Goal: Communication & Community: Answer question/provide support

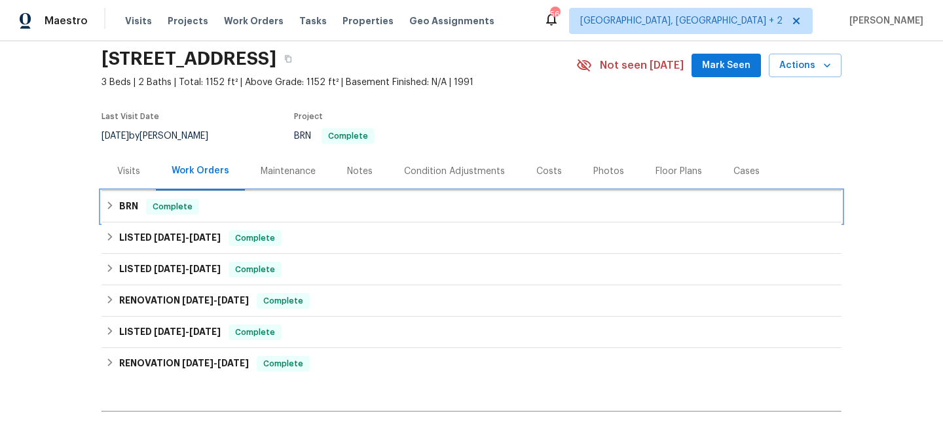
click at [166, 203] on span "Complete" at bounding box center [172, 206] width 50 height 13
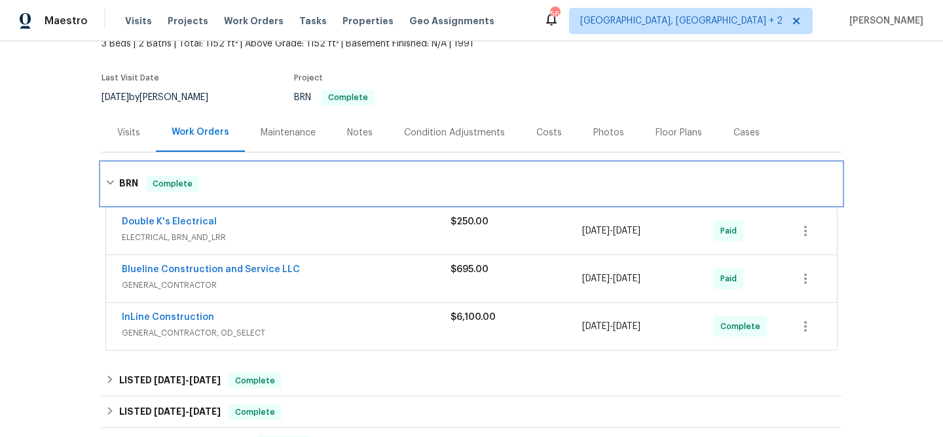
scroll to position [111, 0]
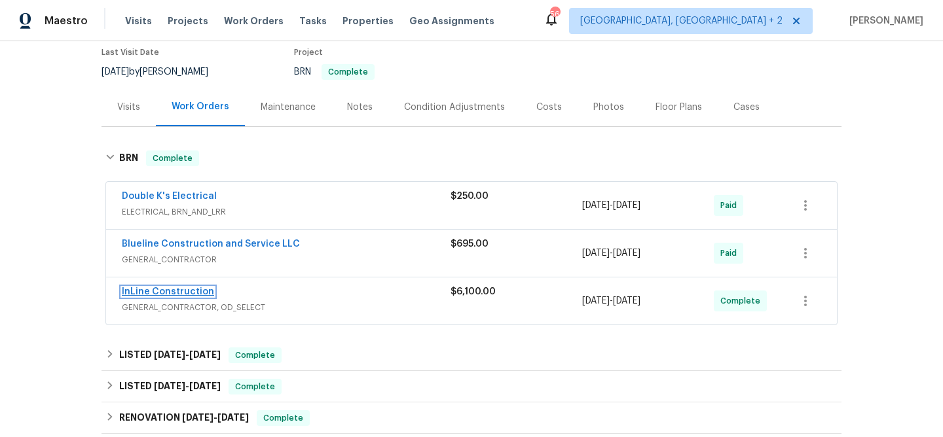
click at [189, 290] on link "InLine Construction" at bounding box center [168, 291] width 92 height 9
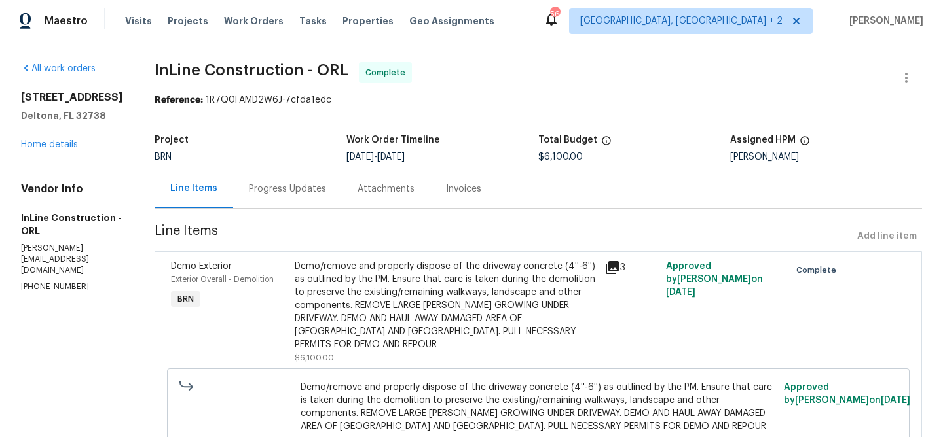
click at [309, 183] on div "Progress Updates" at bounding box center [287, 189] width 77 height 13
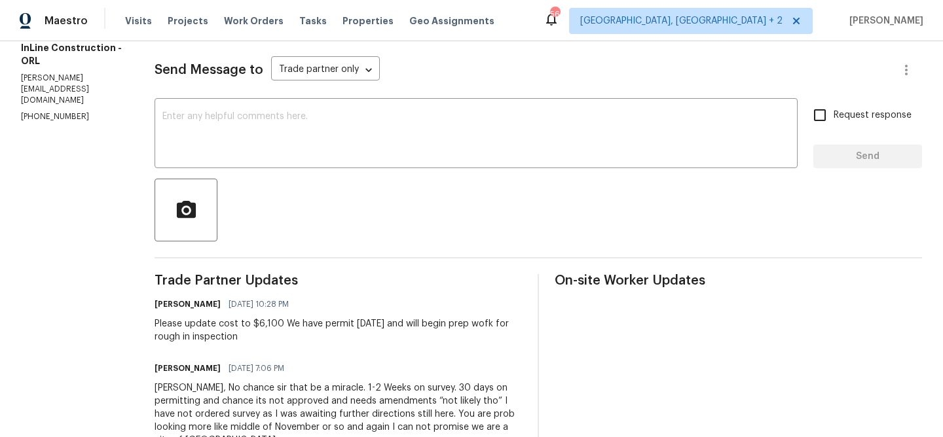
scroll to position [35, 0]
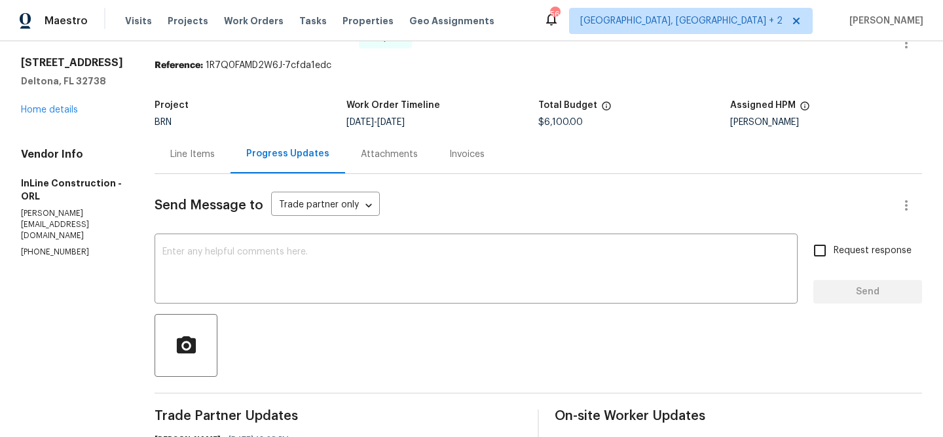
click at [369, 209] on body "Maestro Visits Projects Work Orders Tasks Properties Geo Assignments 56 Albuque…" at bounding box center [471, 218] width 943 height 437
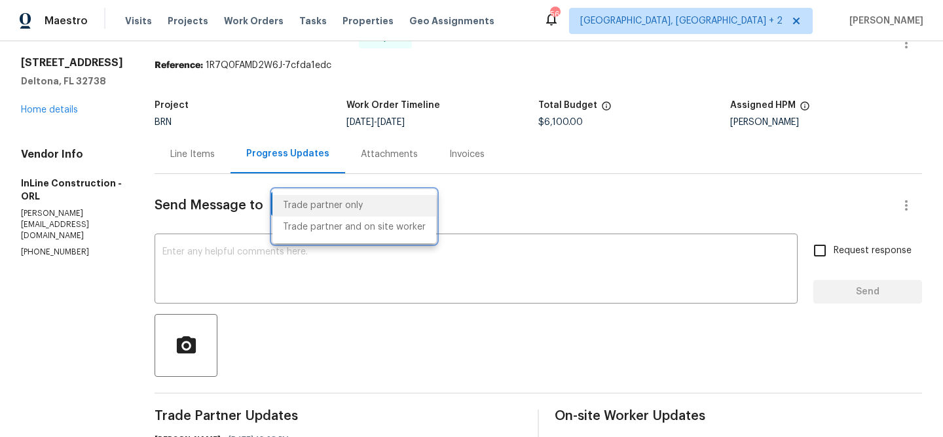
click at [365, 315] on div at bounding box center [471, 218] width 943 height 437
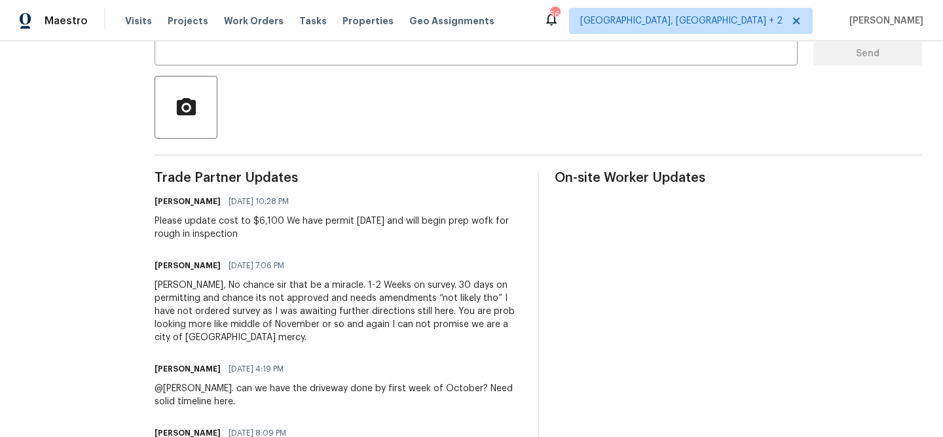
scroll to position [274, 0]
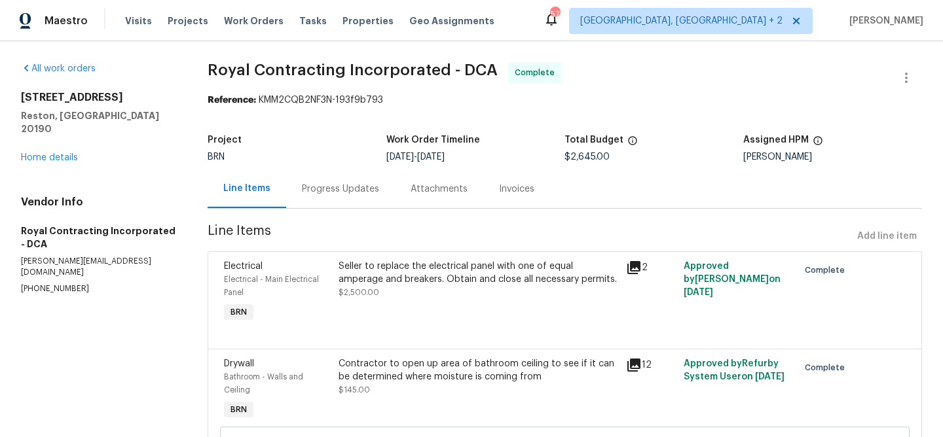
click at [483, 194] on div "Invoices" at bounding box center [516, 189] width 67 height 39
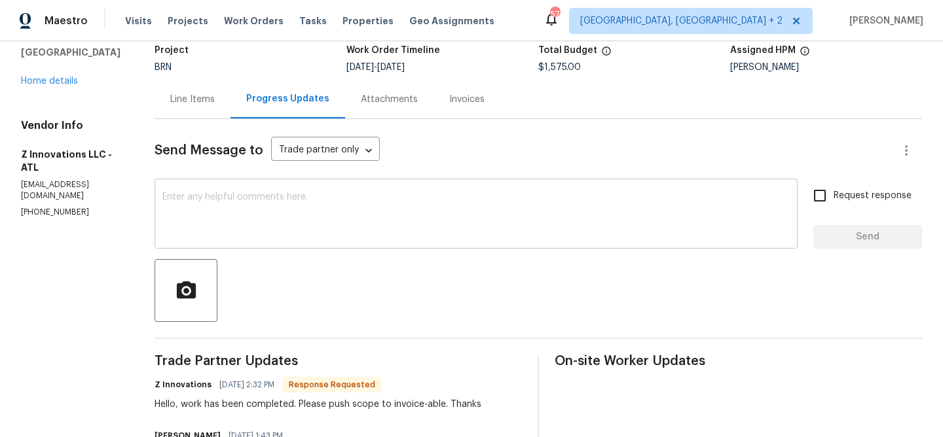
scroll to position [88, 0]
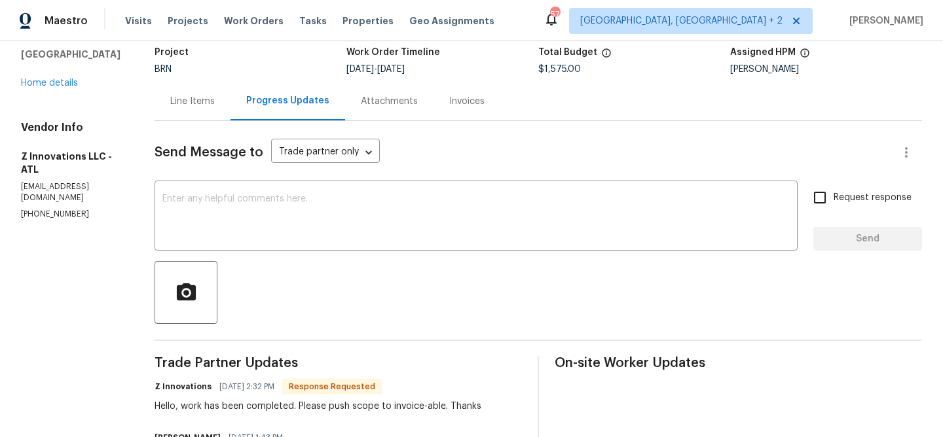
click at [205, 103] on div "Line Items" at bounding box center [192, 101] width 45 height 13
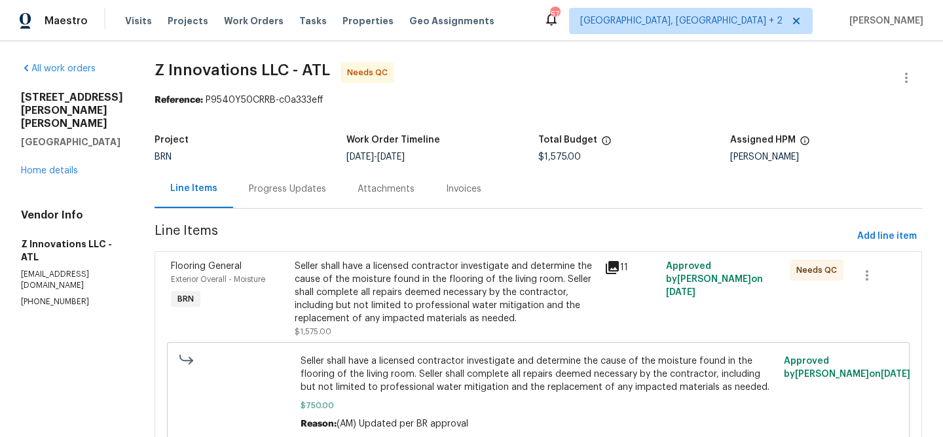
click at [384, 260] on div "Seller shall have a licensed contractor investigate and determine the cause of …" at bounding box center [446, 292] width 302 height 65
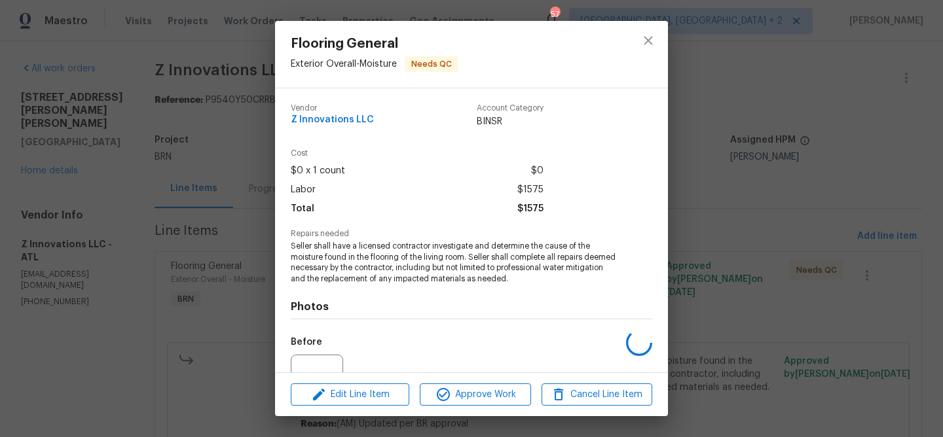
scroll to position [133, 0]
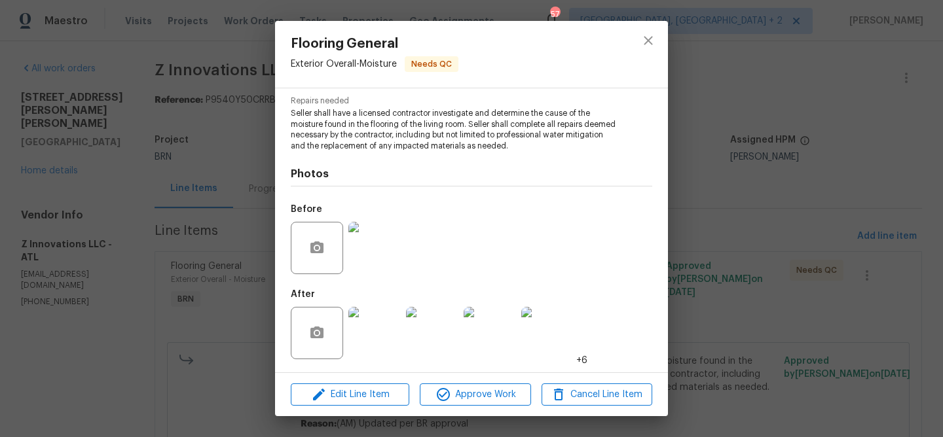
click at [389, 257] on img at bounding box center [374, 248] width 52 height 52
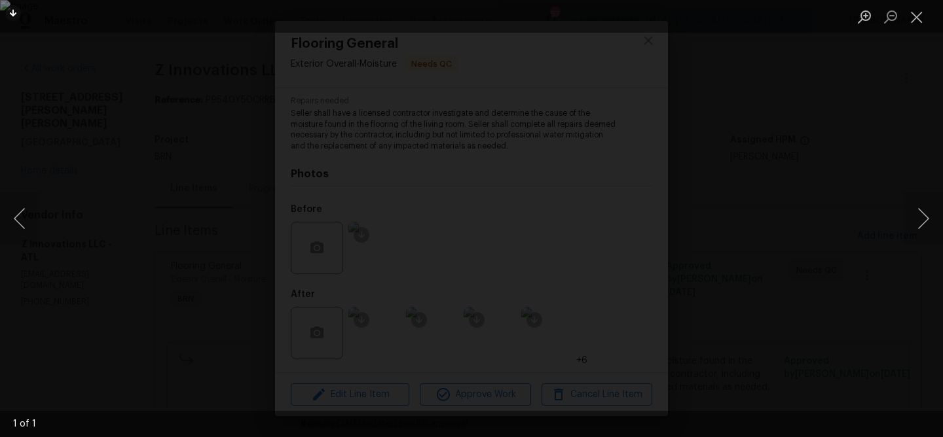
click at [107, 272] on div "Lightbox" at bounding box center [471, 218] width 943 height 437
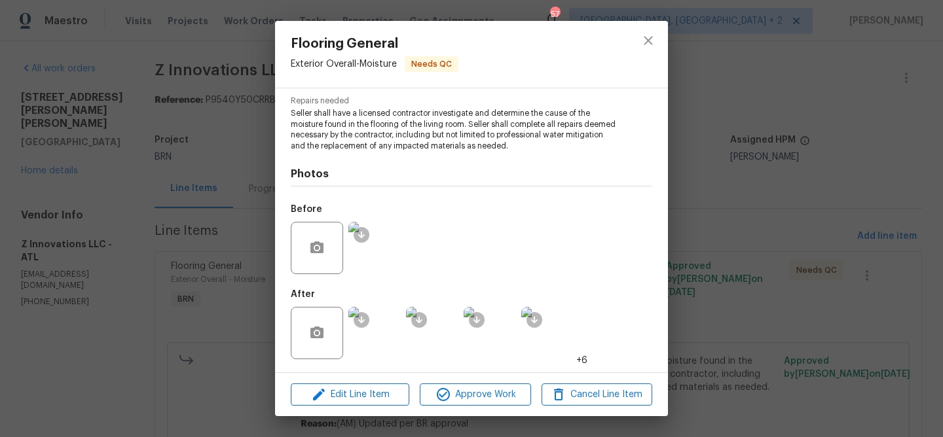
click at [379, 336] on img at bounding box center [374, 333] width 52 height 52
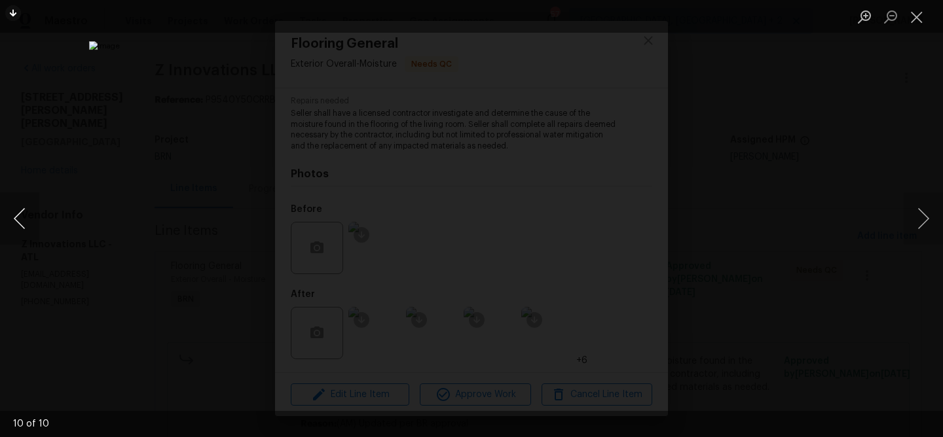
click at [38, 205] on button "Previous image" at bounding box center [19, 218] width 39 height 52
click at [126, 202] on div "Lightbox" at bounding box center [471, 218] width 943 height 437
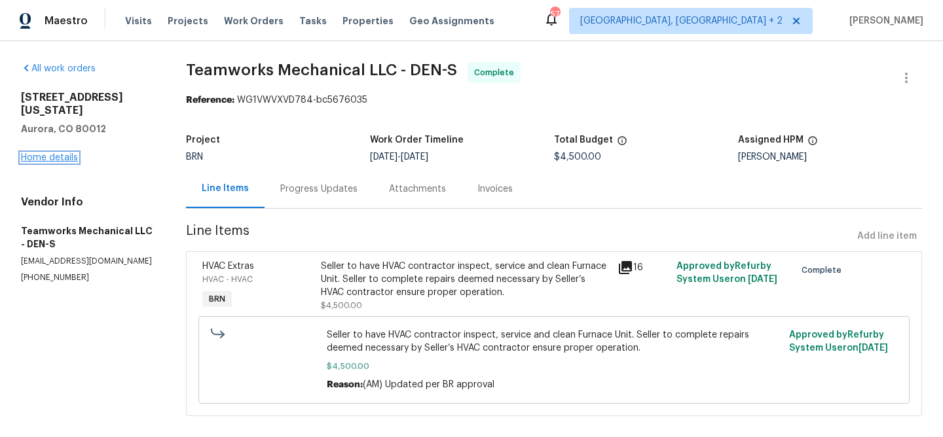
click at [60, 159] on link "Home details" at bounding box center [49, 157] width 57 height 9
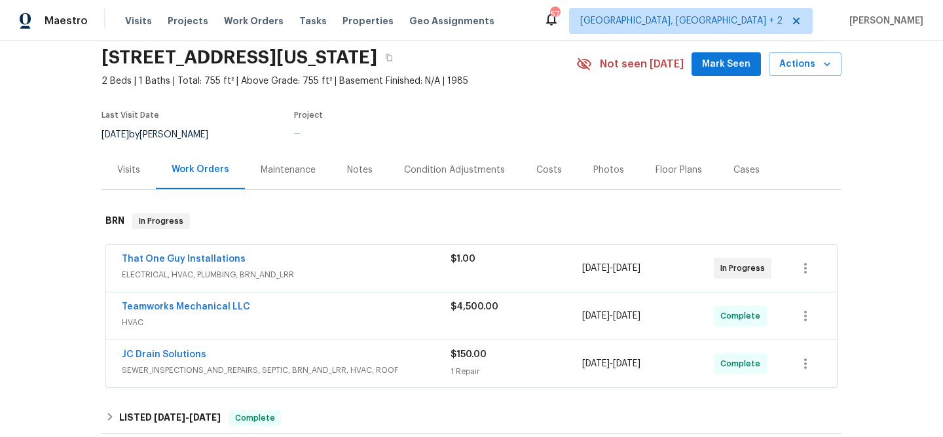
scroll to position [69, 0]
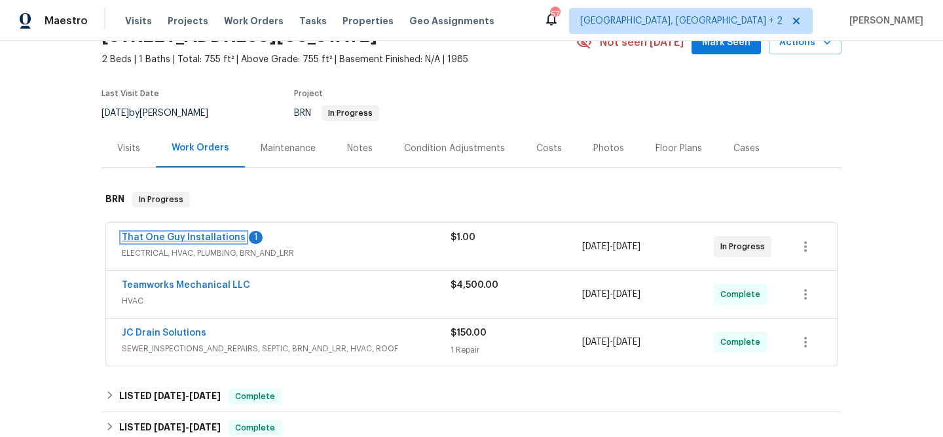
click at [162, 238] on link "That One Guy Installations" at bounding box center [184, 237] width 124 height 9
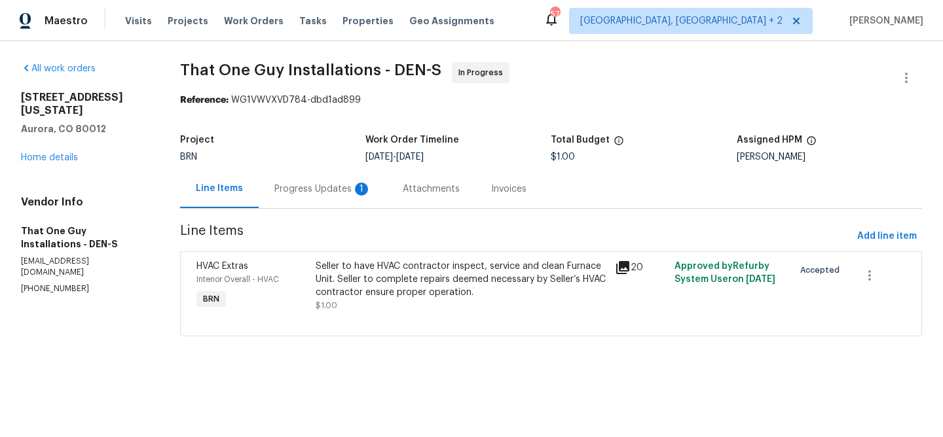
click at [345, 179] on div "Progress Updates 1" at bounding box center [323, 189] width 128 height 39
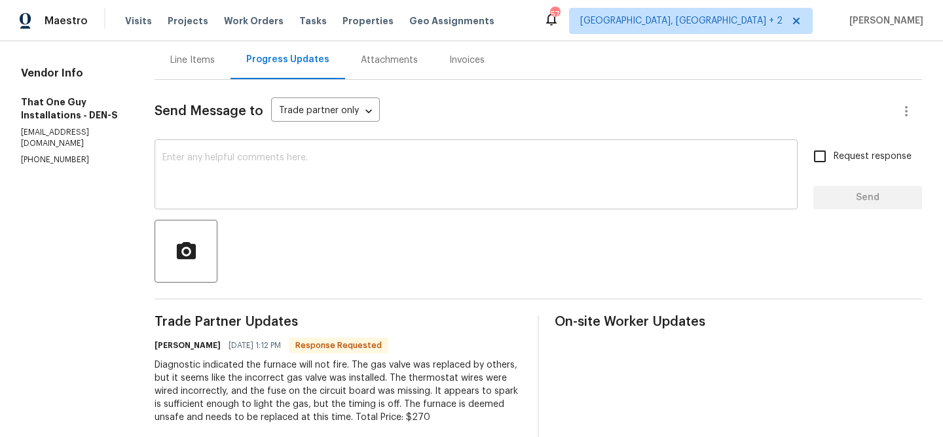
scroll to position [145, 0]
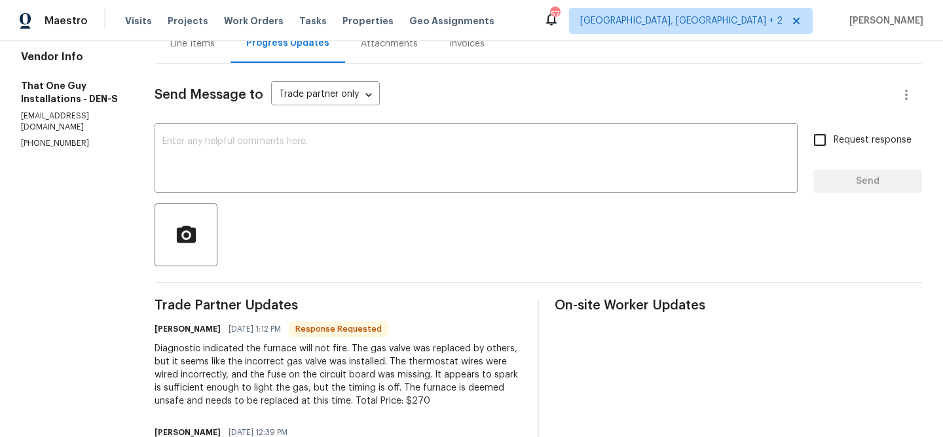
drag, startPoint x: 350, startPoint y: 401, endPoint x: 389, endPoint y: 401, distance: 38.6
click at [389, 401] on div "Diagnostic indicated the furnace will not fire. The gas valve was replaced by o…" at bounding box center [337, 374] width 367 height 65
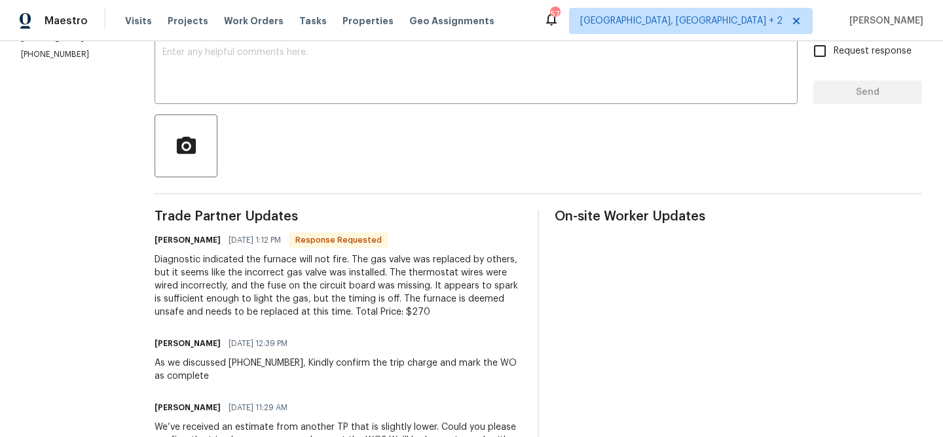
scroll to position [170, 0]
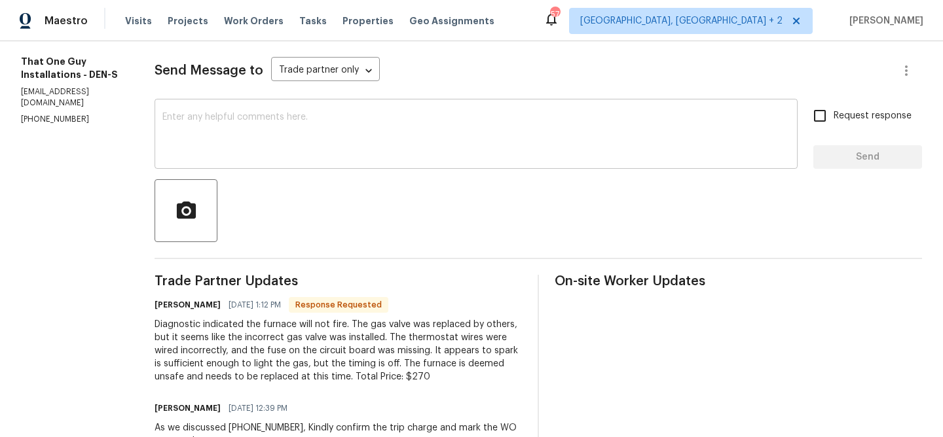
click at [247, 168] on div "x ​" at bounding box center [475, 135] width 643 height 67
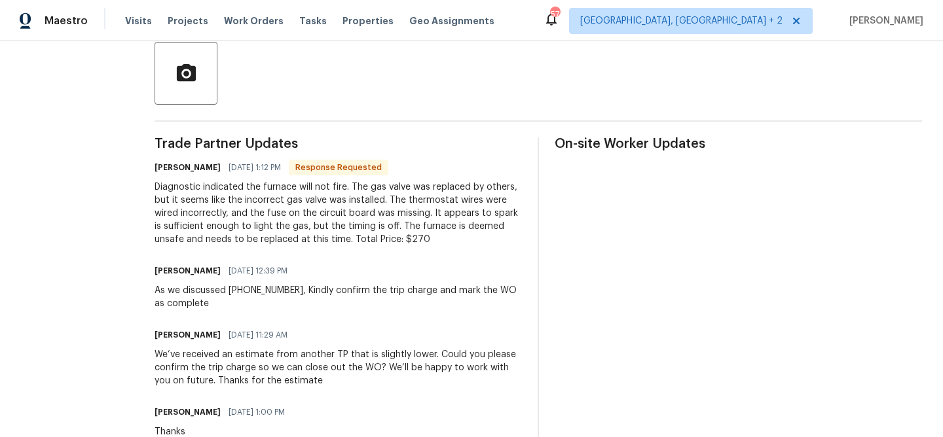
scroll to position [313, 0]
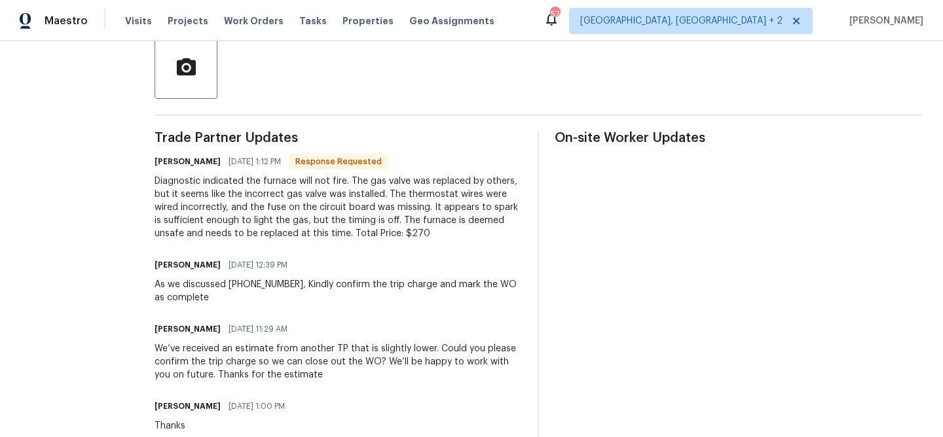
click at [401, 285] on div "As we discussed (720) 242-7334, Kindly confirm the trip charge and mark the WO …" at bounding box center [337, 291] width 367 height 26
drag, startPoint x: 401, startPoint y: 285, endPoint x: 460, endPoint y: 299, distance: 61.1
click at [460, 299] on div "As we discussed (720) 242-7334, Kindly confirm the trip charge and mark the WO …" at bounding box center [337, 291] width 367 height 26
copy div "and mark the WO as complete"
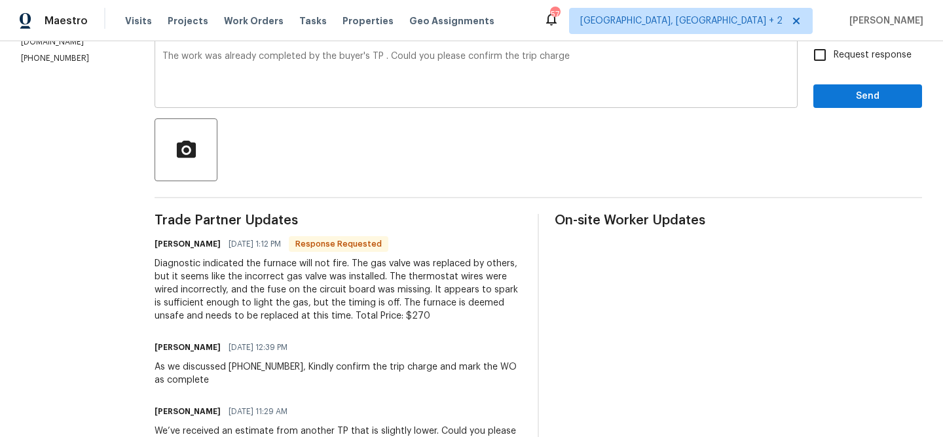
click at [568, 79] on textarea "The work was already completed by the buyer's TP . Could you please confirm the…" at bounding box center [475, 75] width 627 height 46
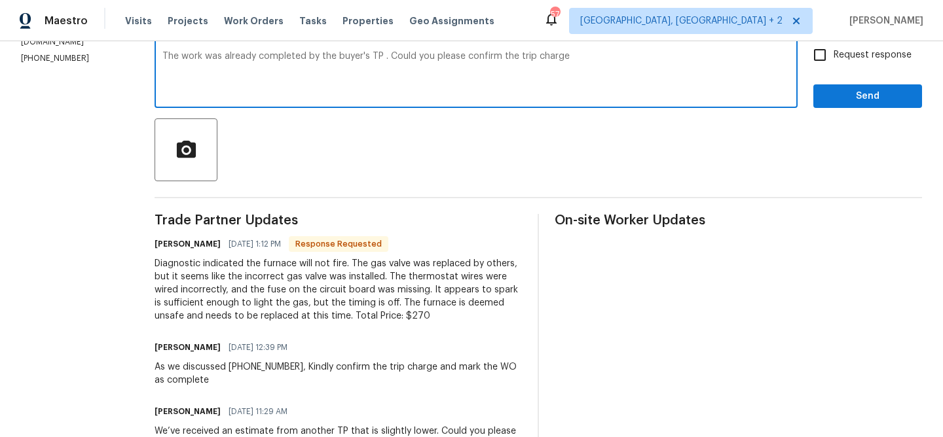
paste textarea "and mark the WO as complete"
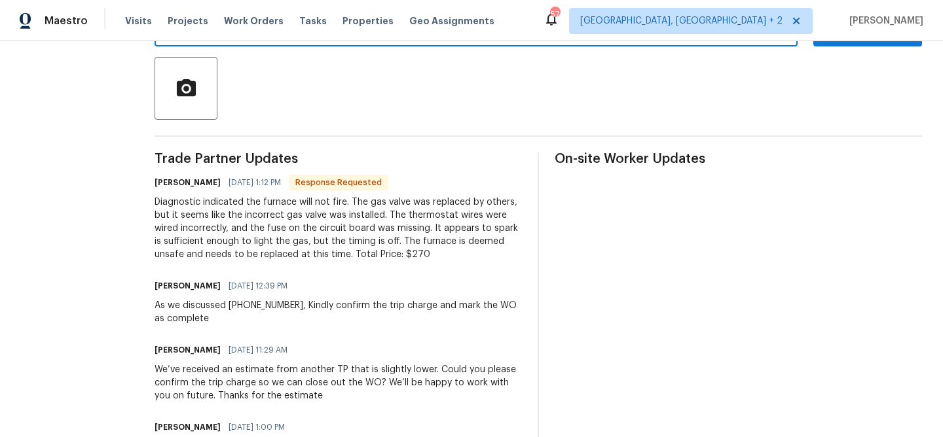
scroll to position [313, 0]
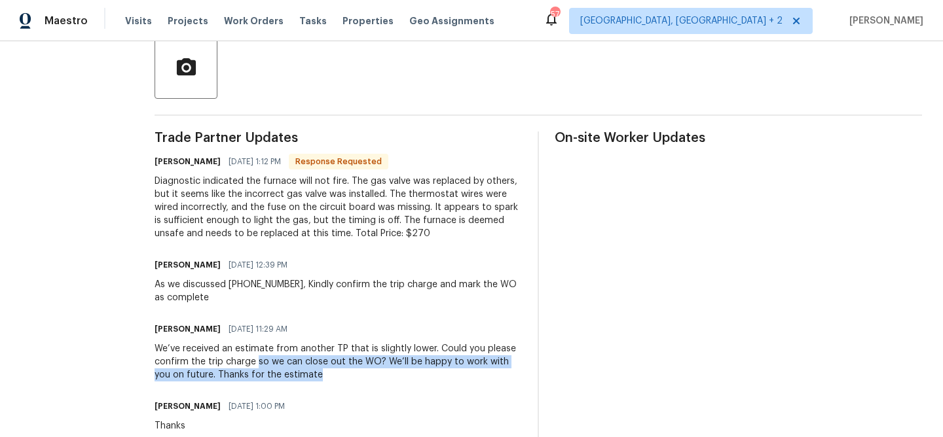
drag, startPoint x: 231, startPoint y: 362, endPoint x: 283, endPoint y: 369, distance: 52.1
click at [283, 370] on div "We’ve received an estimate from another TP that is slightly lower. Could you pl…" at bounding box center [337, 361] width 367 height 39
copy div "so we can close out the WO? We’ll be happy to work with you on future. Thanks f…"
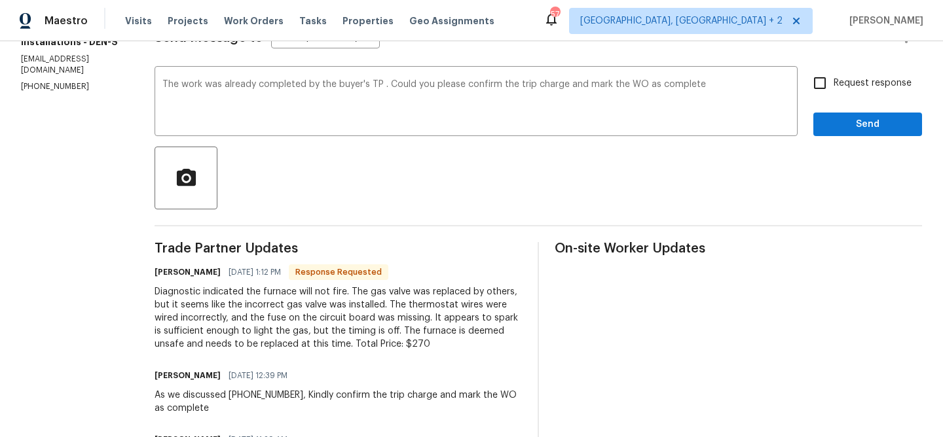
scroll to position [56, 0]
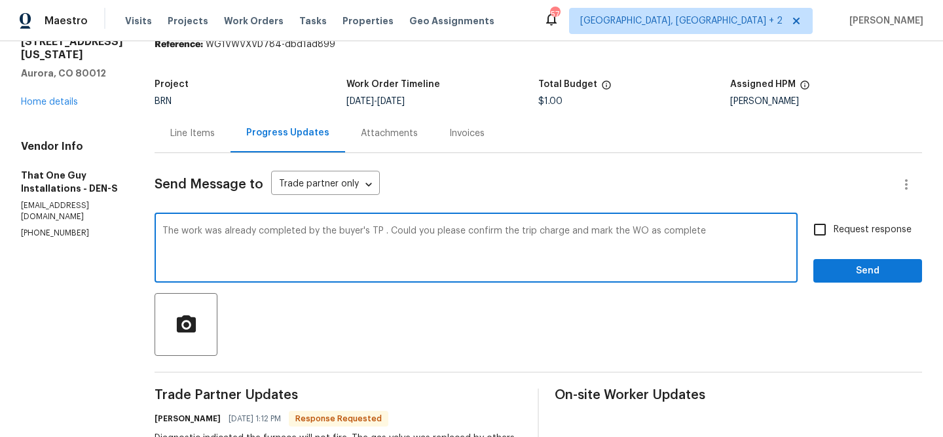
click at [694, 244] on textarea "The work was already completed by the buyer's TP . Could you please confirm the…" at bounding box center [475, 249] width 627 height 46
click at [687, 227] on textarea "The work was already completed by the buyer's TP . Could you please confirm the…" at bounding box center [475, 249] width 627 height 46
paste textarea "so we can close out the WO? We’ll be happy to work with you on future. Thanks f…"
type textarea "The work was already completed by the buyer's TP . Could you please confirm the…"
click at [831, 228] on input "Request response" at bounding box center [819, 229] width 27 height 27
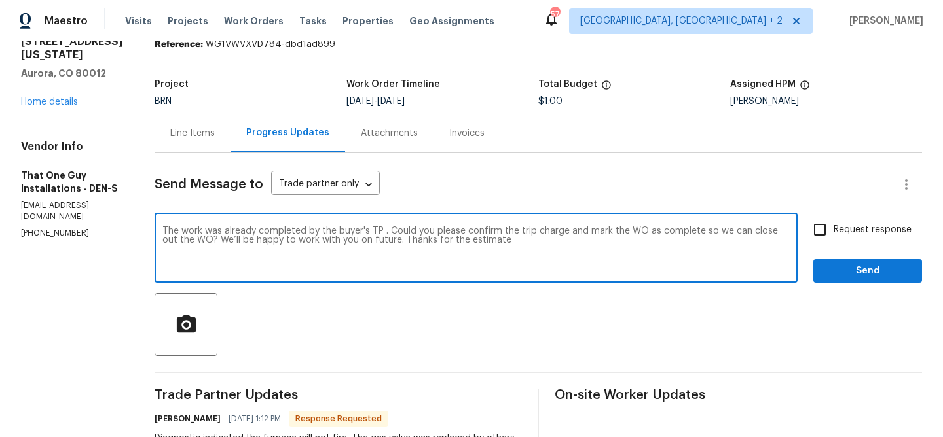
checkbox input "true"
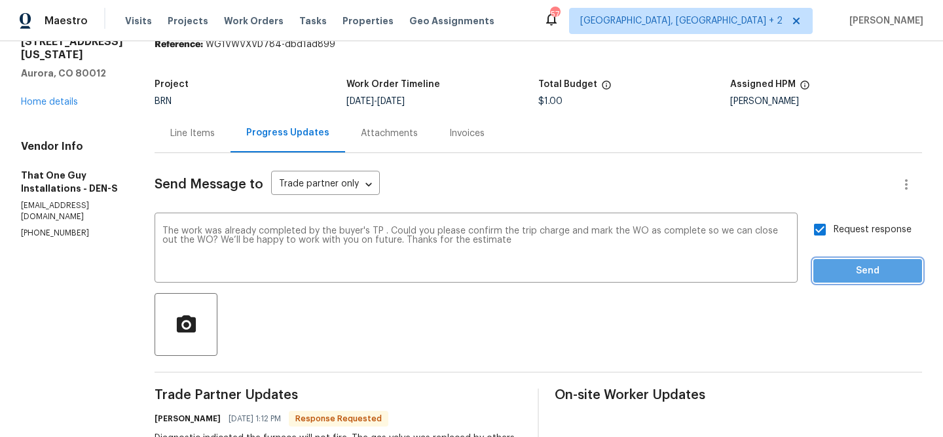
click at [839, 264] on span "Send" at bounding box center [867, 271] width 88 height 16
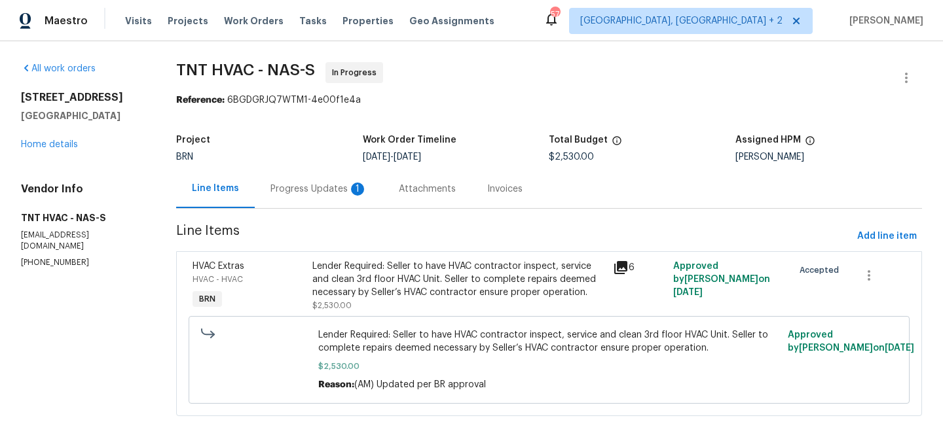
click at [334, 184] on div "Progress Updates 1" at bounding box center [318, 189] width 97 height 13
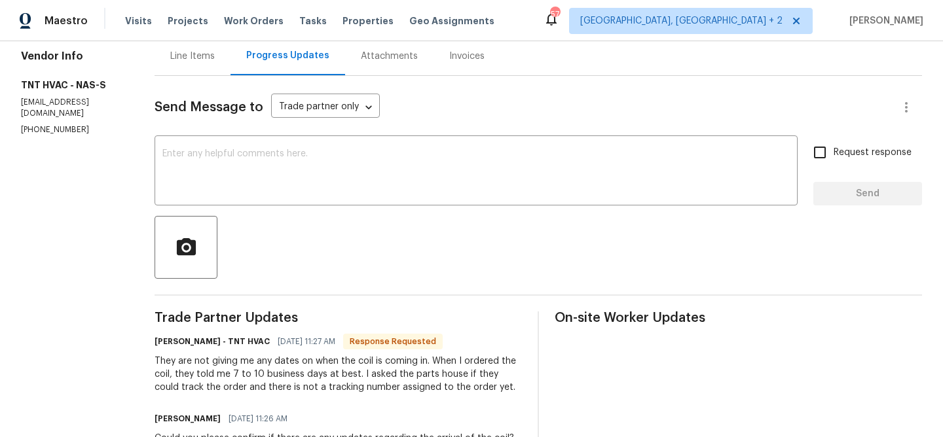
scroll to position [134, 0]
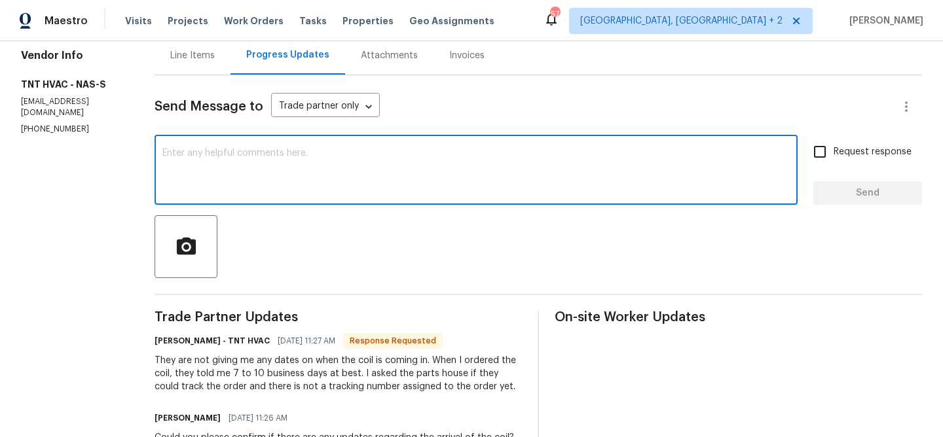
click at [262, 168] on textarea at bounding box center [475, 172] width 627 height 46
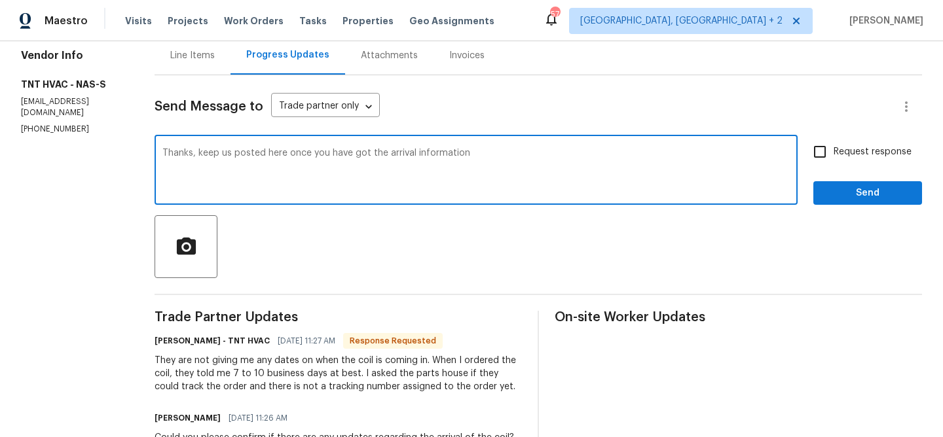
type textarea "Thanks, keep us posted here once you have got the arrival information"
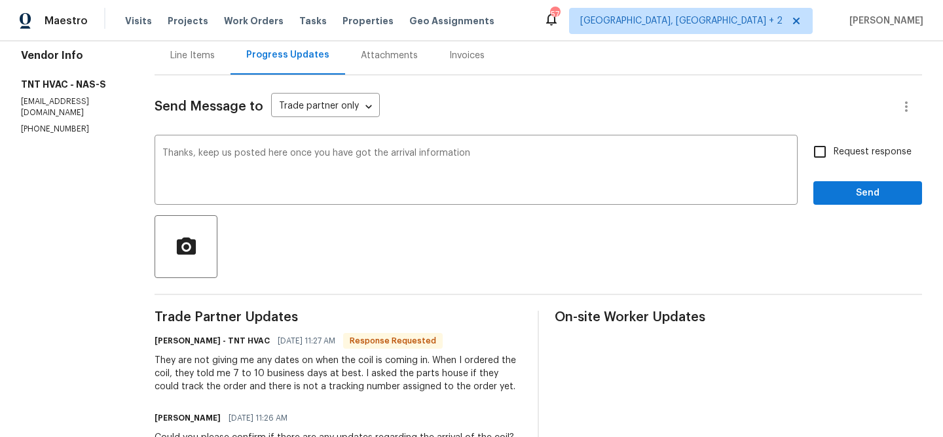
click at [848, 155] on span "Request response" at bounding box center [872, 152] width 78 height 14
click at [833, 155] on input "Request response" at bounding box center [819, 151] width 27 height 27
checkbox input "true"
click at [843, 184] on button "Send" at bounding box center [867, 193] width 109 height 24
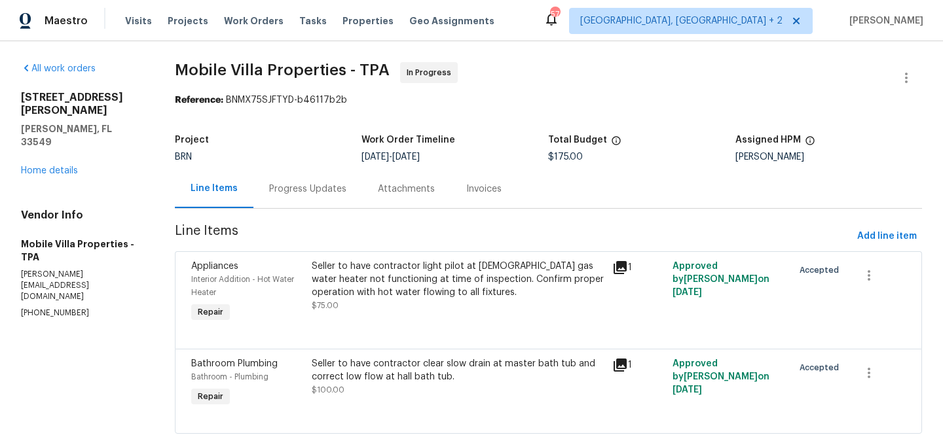
click at [272, 200] on div "Progress Updates" at bounding box center [307, 189] width 109 height 39
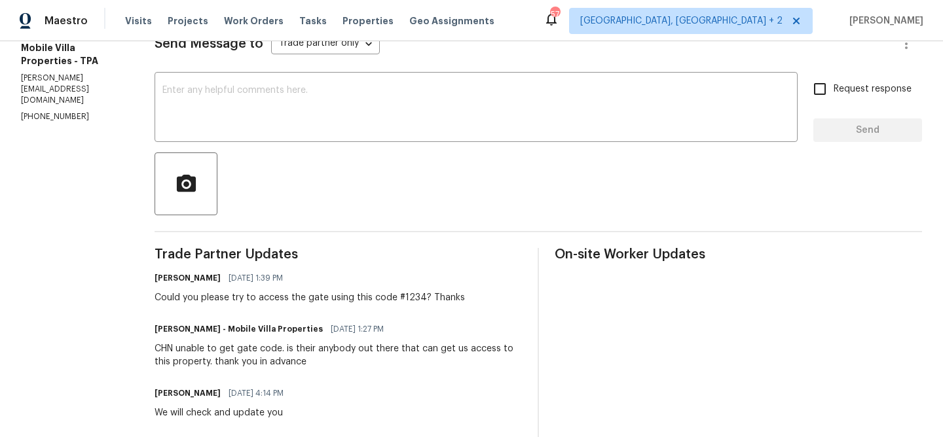
scroll to position [204, 0]
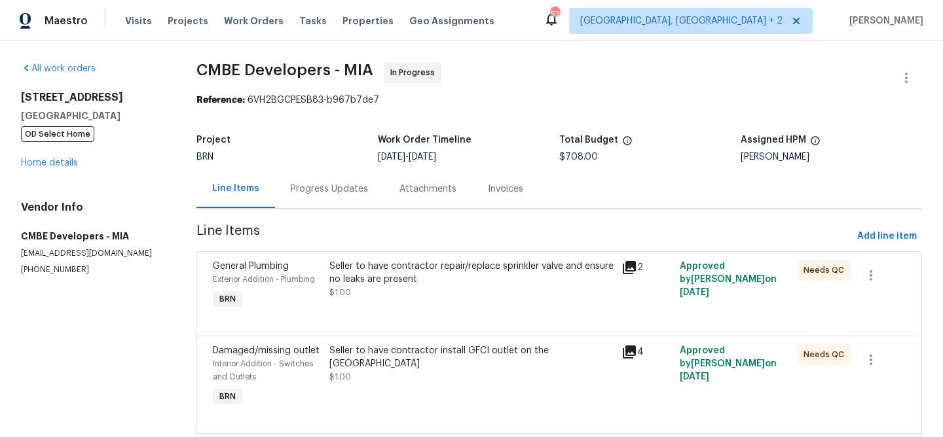
click at [305, 170] on div "Progress Updates" at bounding box center [329, 189] width 109 height 39
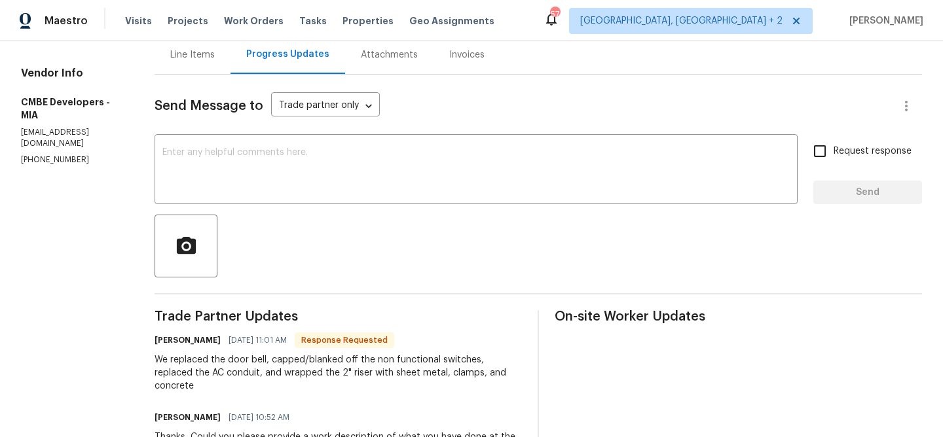
scroll to position [141, 0]
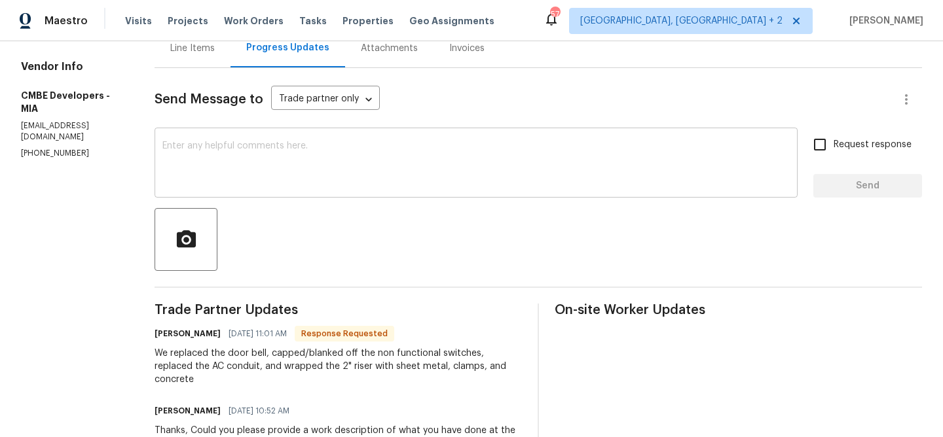
click at [253, 166] on textarea at bounding box center [475, 164] width 627 height 46
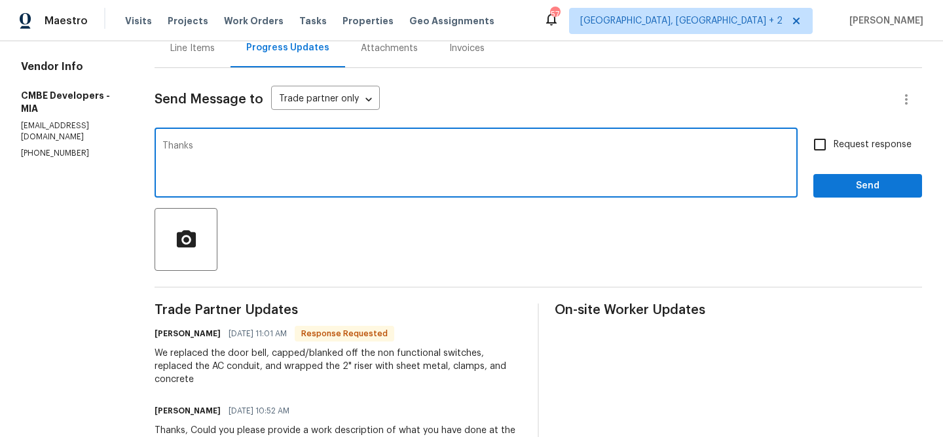
type textarea "Thanks"
click at [862, 150] on span "Request response" at bounding box center [872, 145] width 78 height 14
click at [833, 150] on input "Request response" at bounding box center [819, 144] width 27 height 27
checkbox input "true"
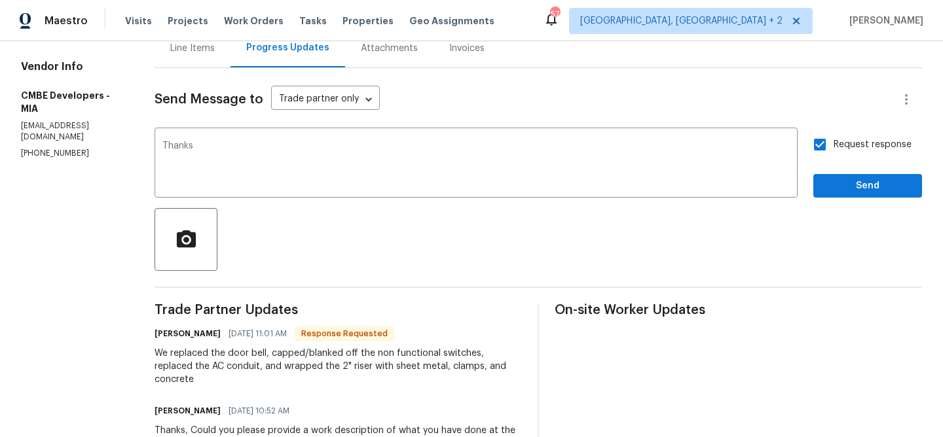
click at [831, 183] on span "Send" at bounding box center [867, 186] width 88 height 16
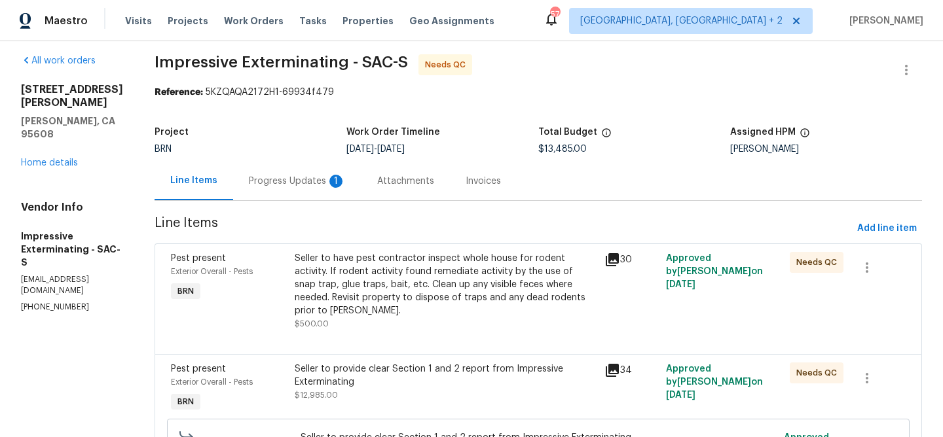
scroll to position [114, 0]
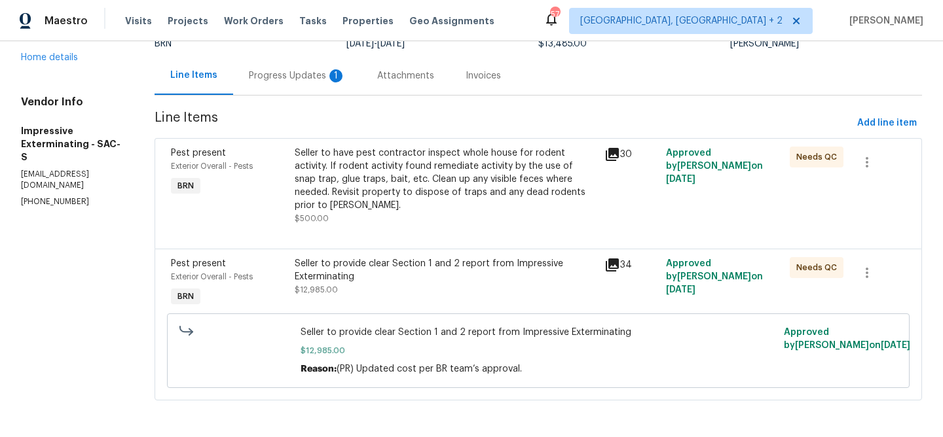
click at [380, 195] on div "Seller to have pest contractor inspect whole house for rodent activity. If rode…" at bounding box center [446, 179] width 302 height 65
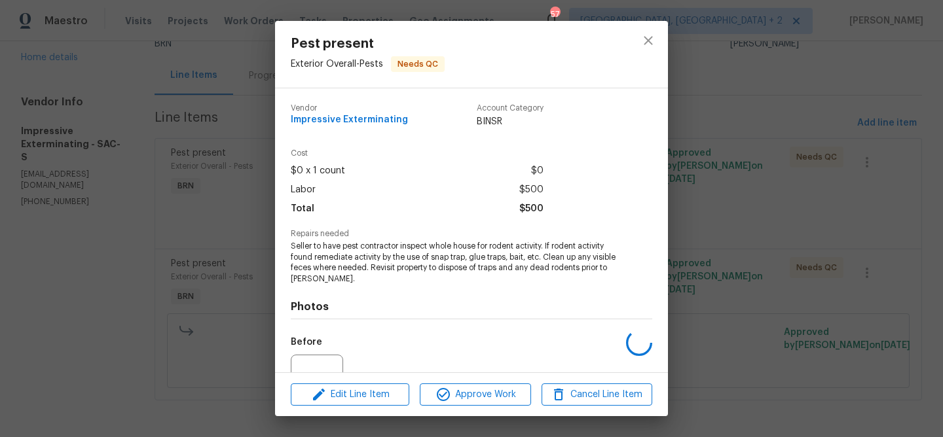
scroll to position [133, 0]
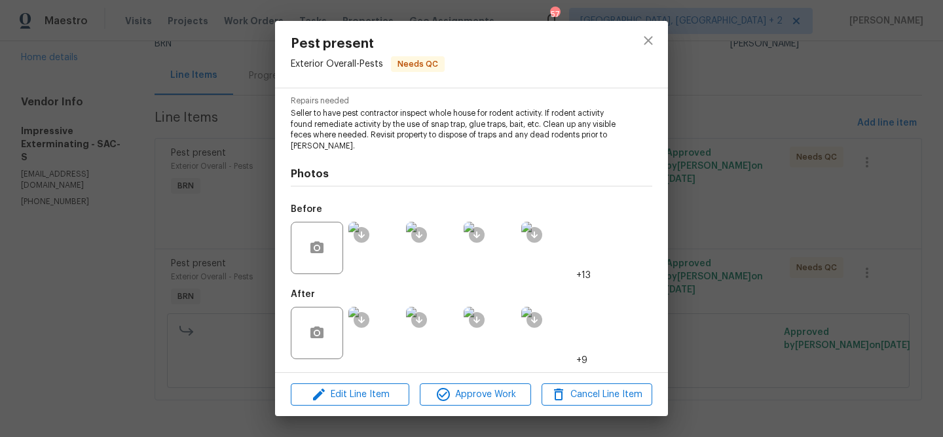
click at [386, 331] on img at bounding box center [374, 333] width 52 height 52
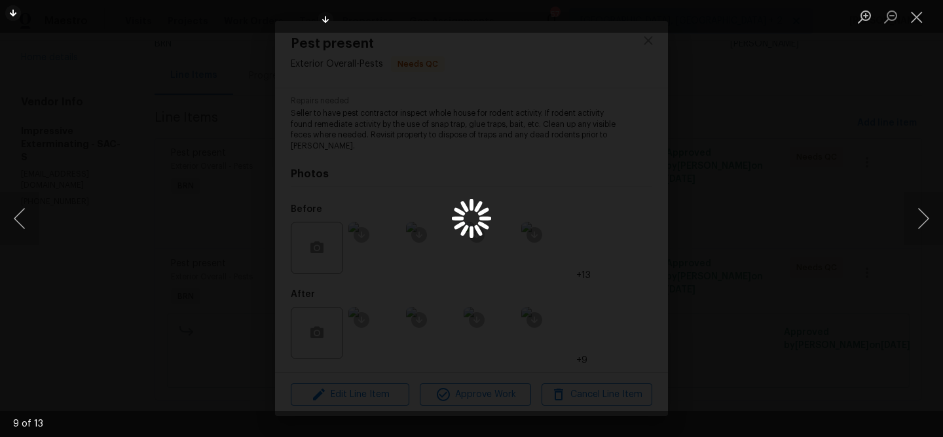
click at [98, 183] on div "Lightbox" at bounding box center [471, 218] width 943 height 437
click at [187, 173] on div "Lightbox" at bounding box center [471, 218] width 943 height 437
click at [211, 155] on div "Lightbox" at bounding box center [471, 218] width 943 height 437
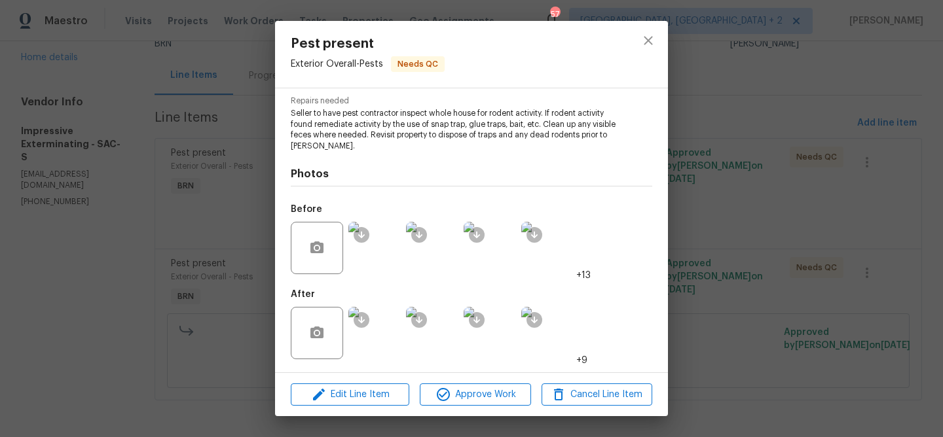
click at [226, 153] on div "Pest present Exterior Overall - Pests Needs QC Vendor Impressive Exterminating …" at bounding box center [471, 218] width 943 height 437
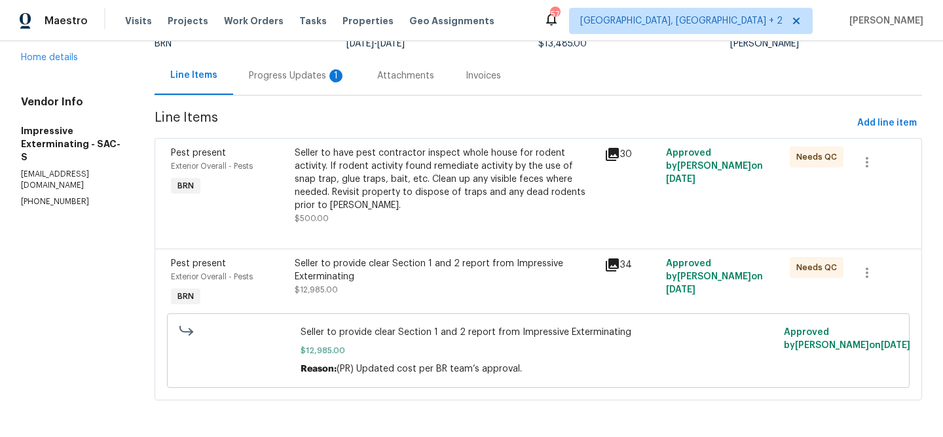
click at [292, 75] on div "Progress Updates 1" at bounding box center [297, 75] width 97 height 13
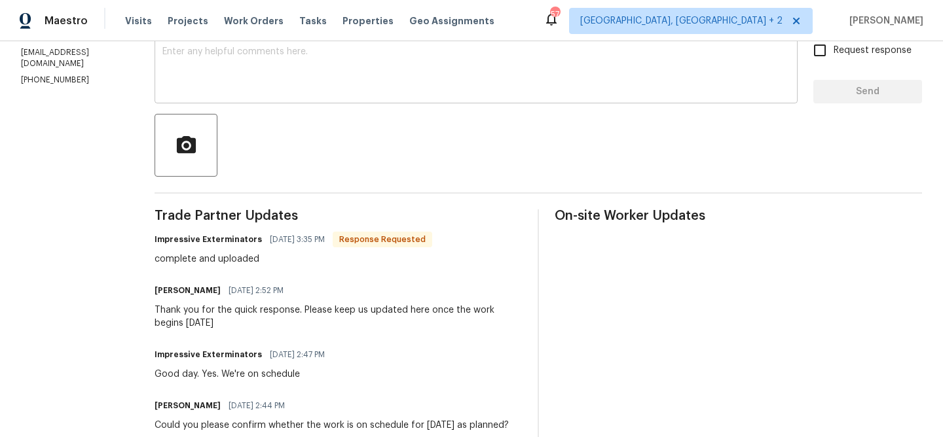
scroll to position [92, 0]
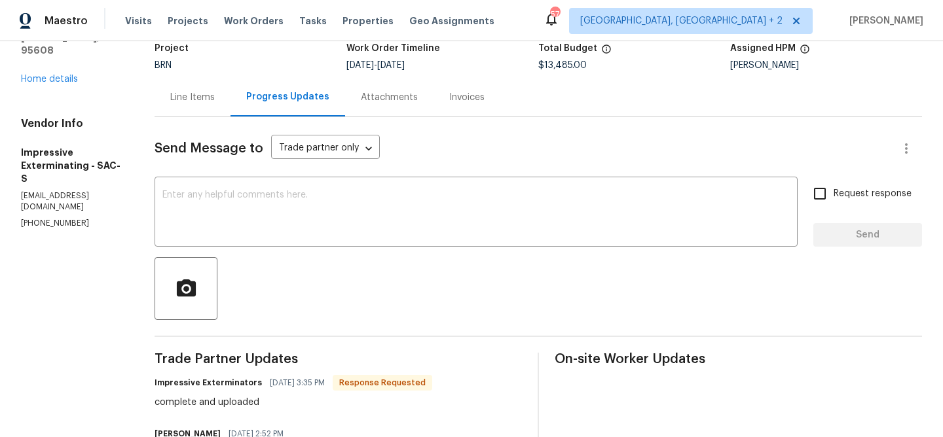
click at [188, 110] on div "Line Items" at bounding box center [192, 97] width 76 height 39
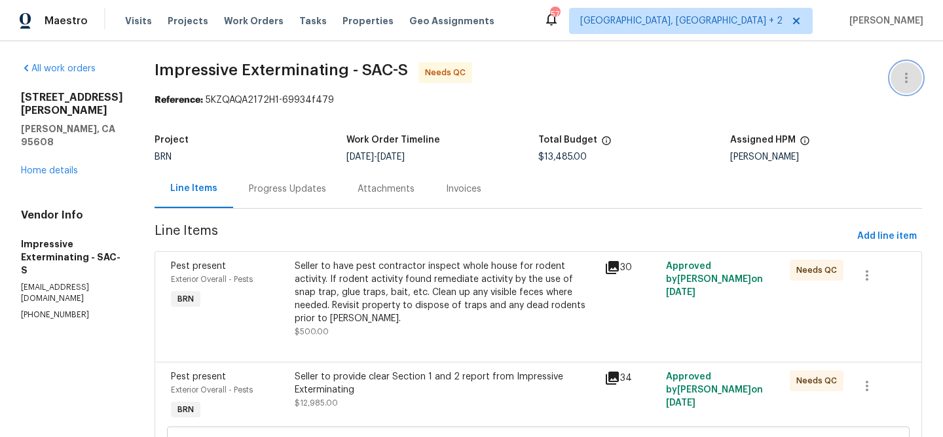
click at [911, 63] on button "button" at bounding box center [905, 77] width 31 height 31
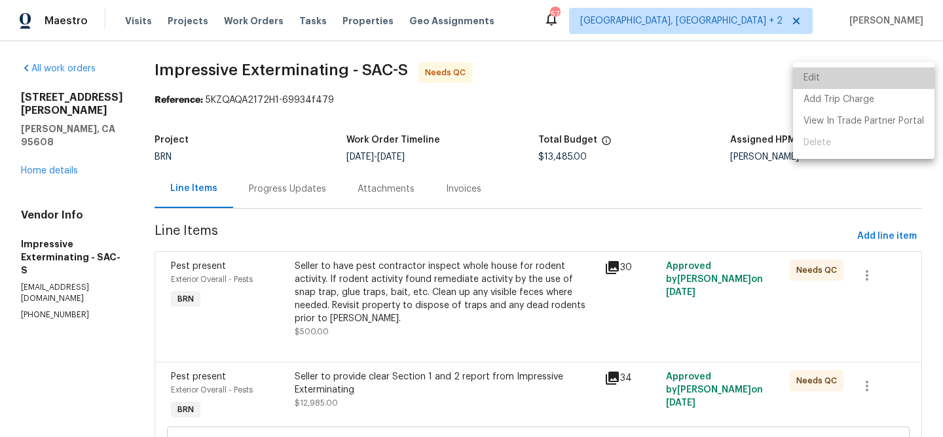
click at [872, 75] on li "Edit" at bounding box center [863, 78] width 141 height 22
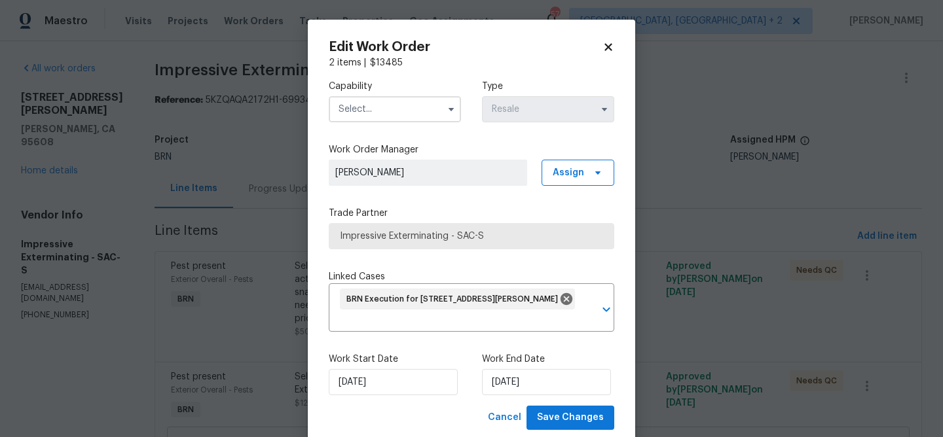
click at [348, 118] on input "text" at bounding box center [395, 109] width 132 height 26
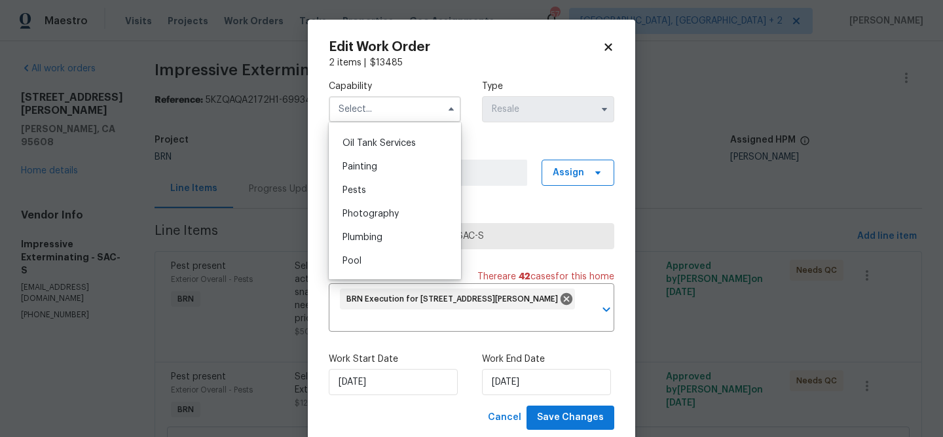
scroll to position [1089, 0]
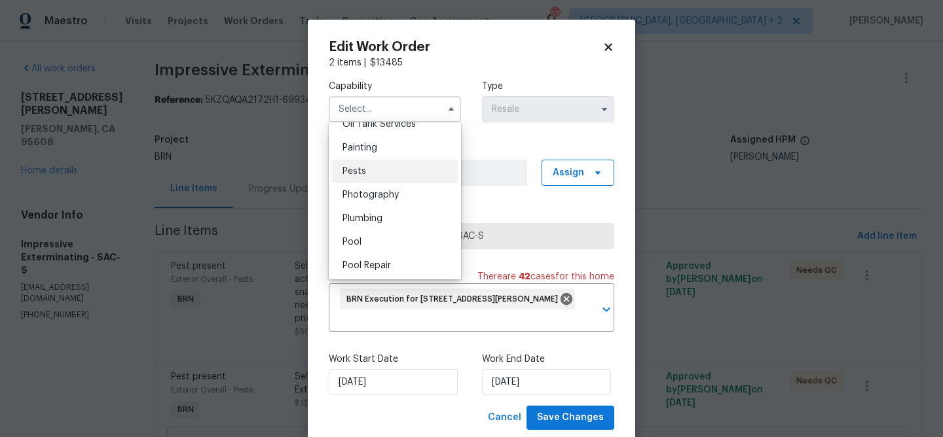
click at [370, 175] on div "Pests" at bounding box center [395, 172] width 126 height 24
type input "Pests"
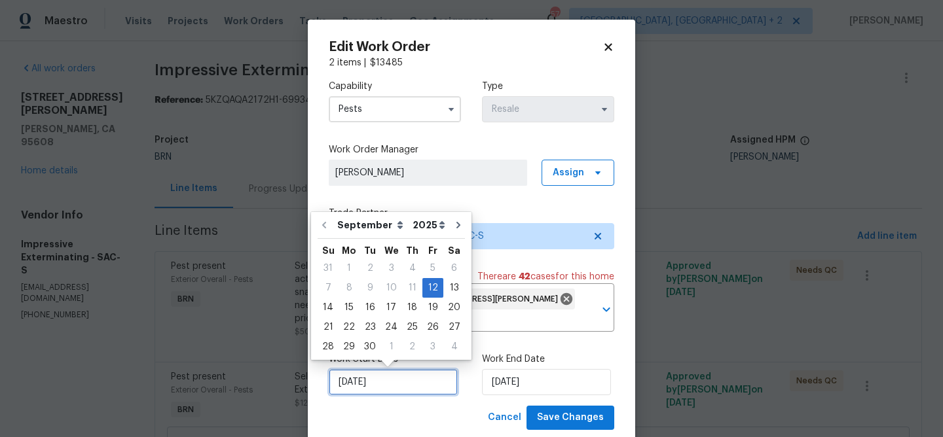
click at [368, 376] on input "[DATE]" at bounding box center [393, 382] width 129 height 26
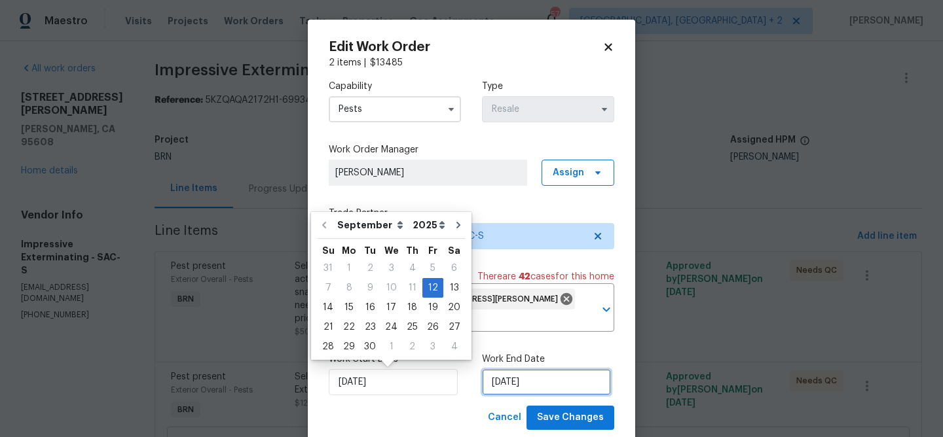
click at [525, 374] on input "[DATE]" at bounding box center [546, 382] width 129 height 26
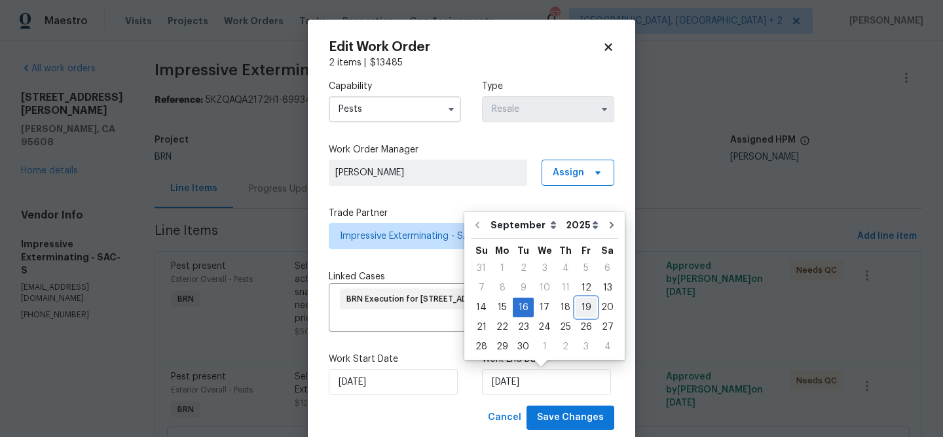
click at [575, 305] on div "19" at bounding box center [585, 307] width 21 height 18
type input "[DATE]"
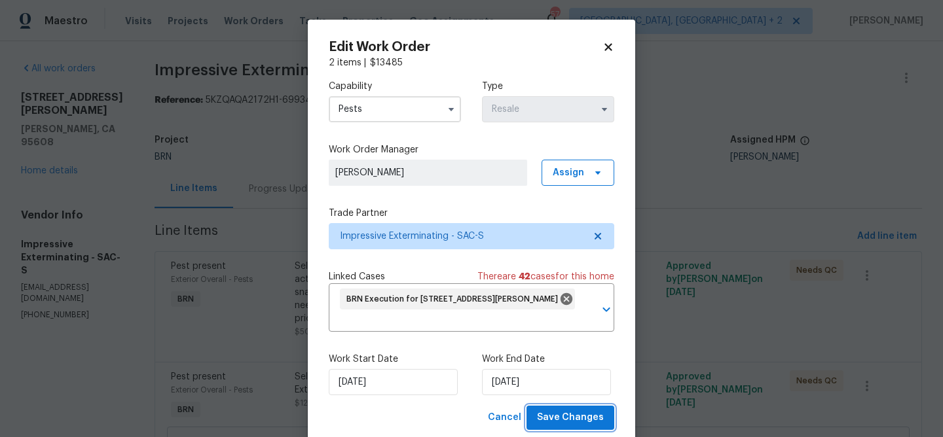
click at [567, 408] on button "Save Changes" at bounding box center [570, 418] width 88 height 24
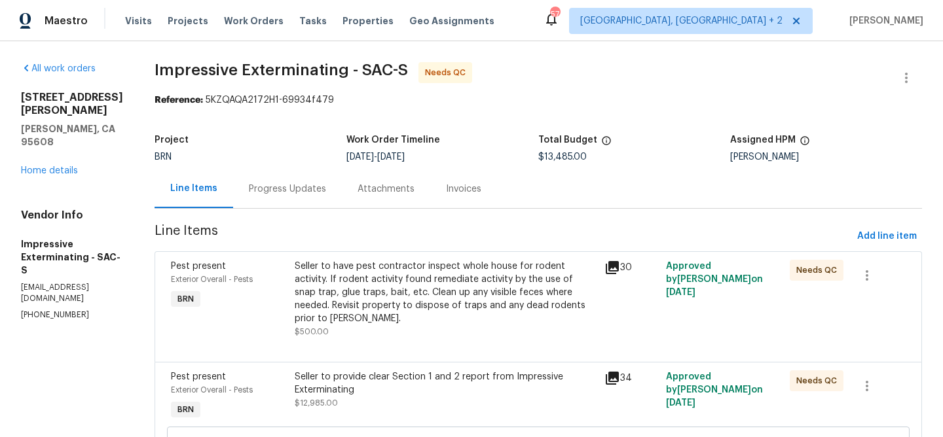
click at [311, 176] on div "Progress Updates" at bounding box center [287, 189] width 109 height 39
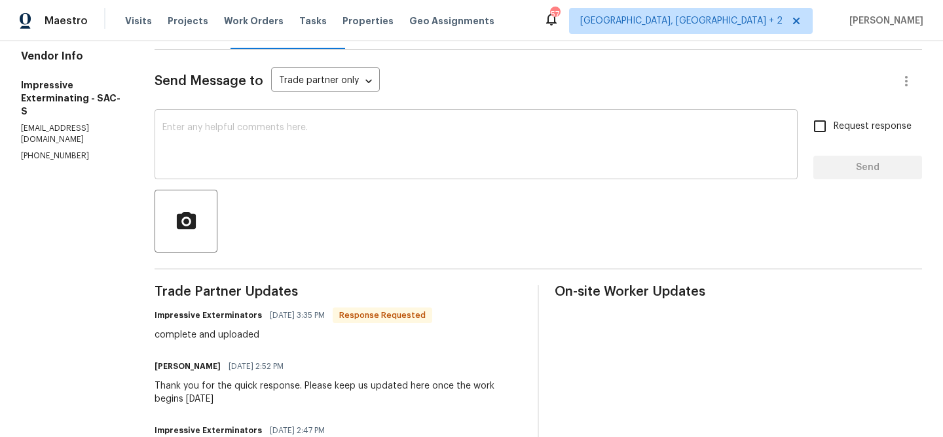
scroll to position [102, 0]
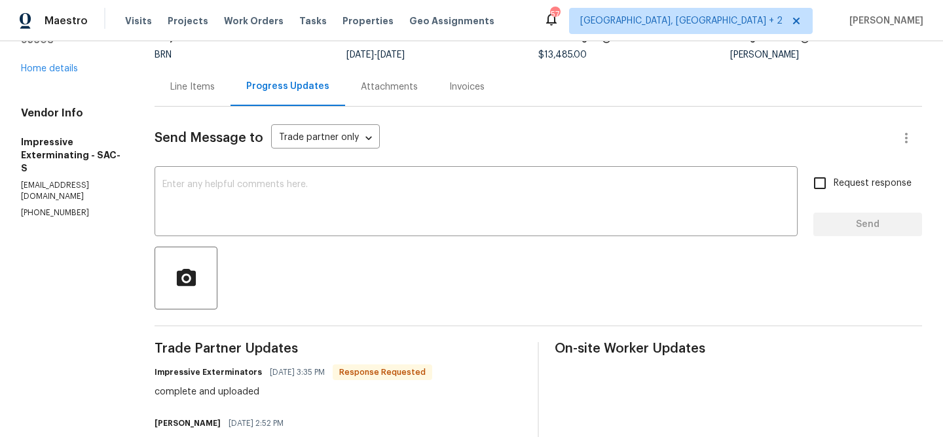
click at [193, 97] on div "Line Items" at bounding box center [192, 86] width 76 height 39
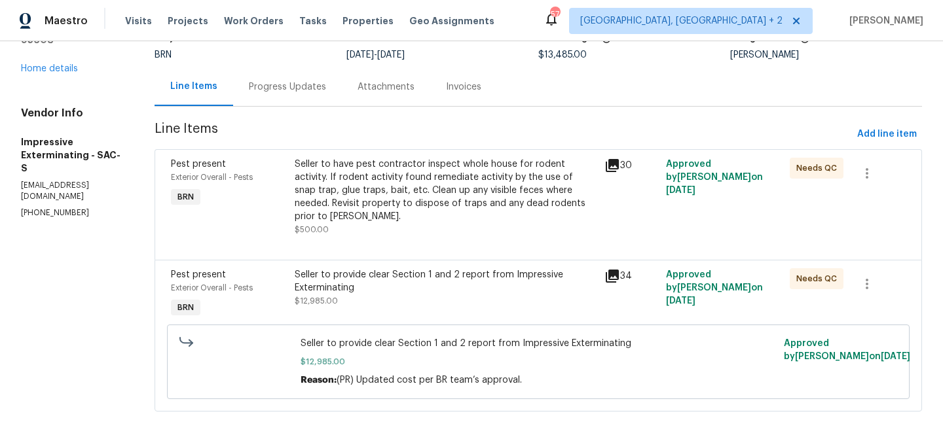
click at [376, 207] on div "Seller to have pest contractor inspect whole house for rodent activity. If rode…" at bounding box center [446, 190] width 302 height 65
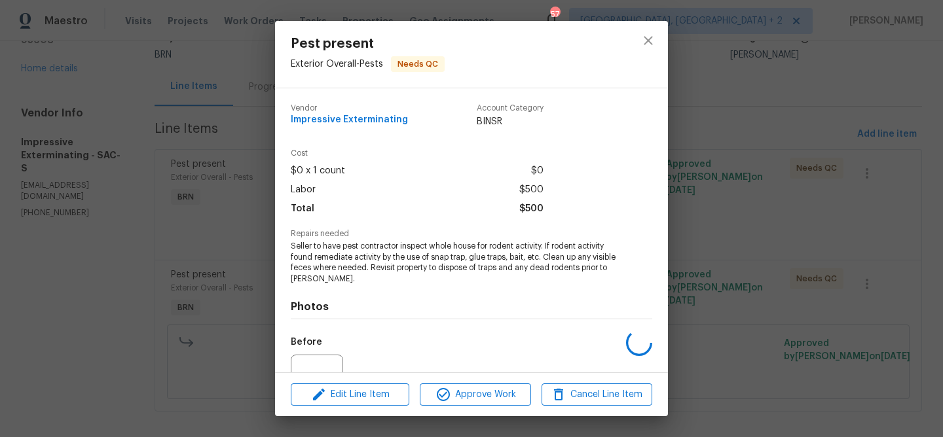
scroll to position [133, 0]
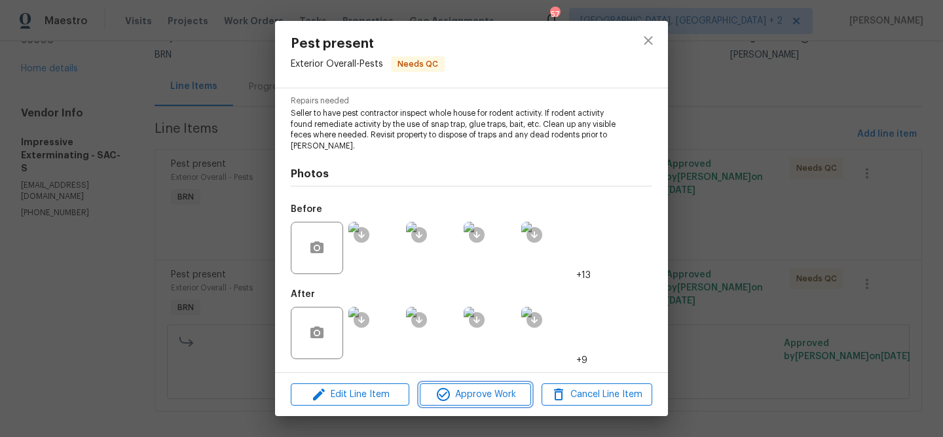
click at [444, 387] on span "Approve Work" at bounding box center [475, 395] width 103 height 16
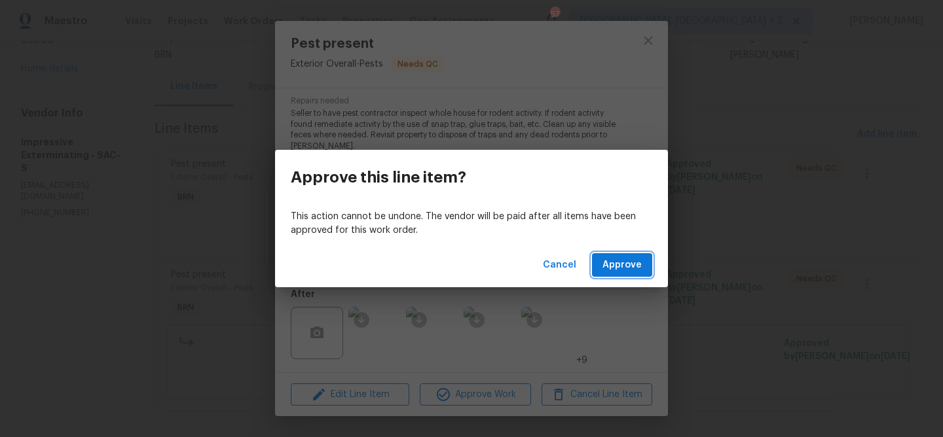
click at [623, 270] on span "Approve" at bounding box center [621, 265] width 39 height 16
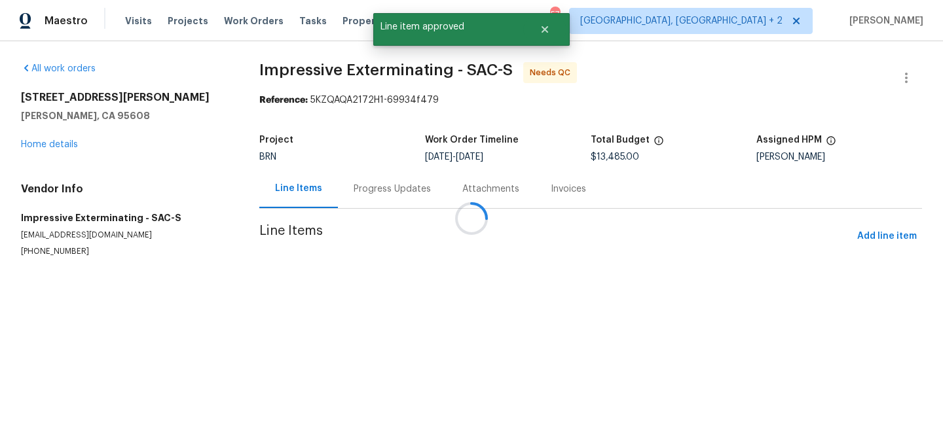
scroll to position [0, 0]
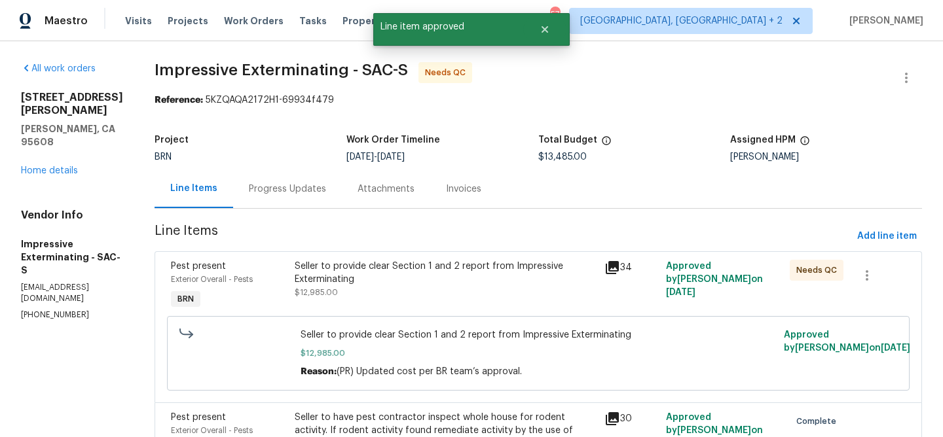
click at [391, 278] on div "Seller to provide clear Section 1 and 2 report from Impressive Exterminating" at bounding box center [446, 273] width 302 height 26
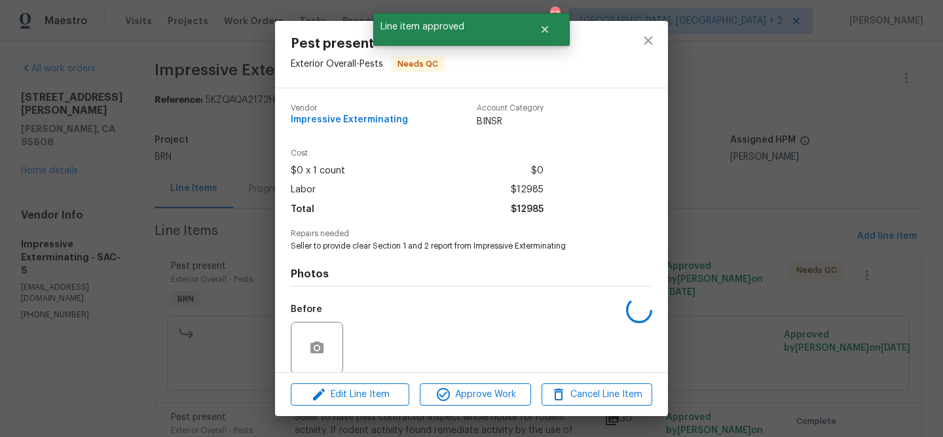
scroll to position [99, 0]
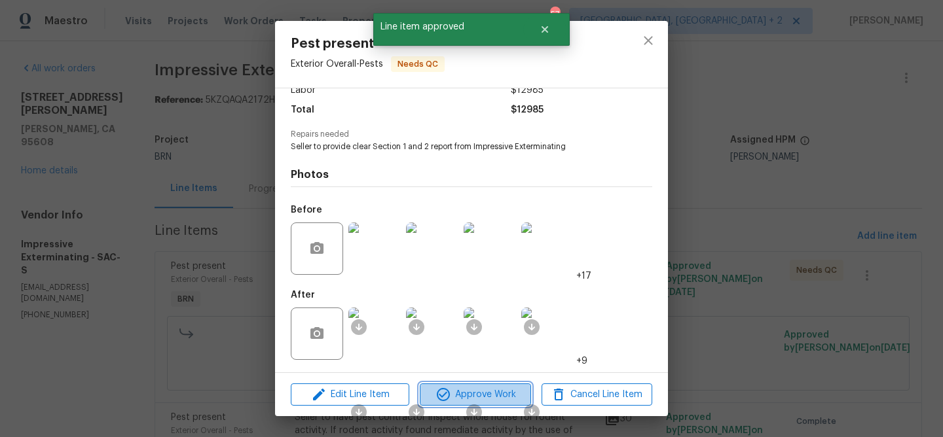
click at [456, 395] on span "Approve Work" at bounding box center [475, 395] width 103 height 16
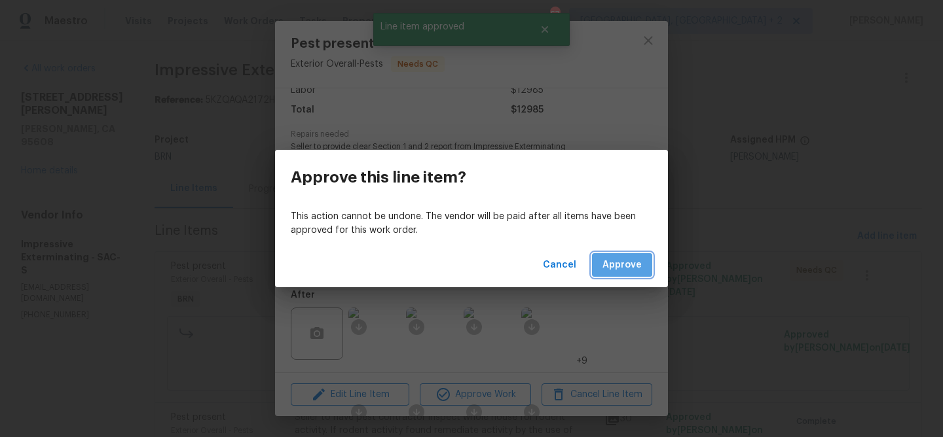
click at [630, 263] on span "Approve" at bounding box center [621, 265] width 39 height 16
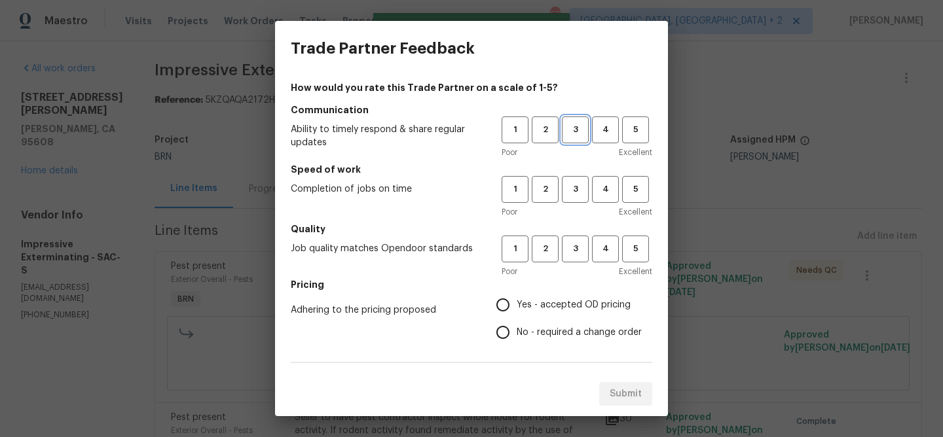
click at [571, 139] on button "3" at bounding box center [575, 130] width 27 height 27
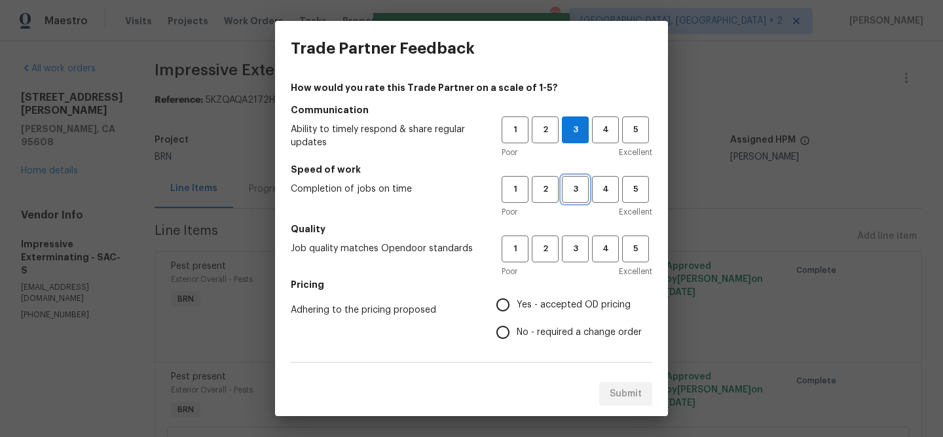
click at [573, 195] on span "3" at bounding box center [575, 189] width 24 height 15
click at [575, 252] on span "3" at bounding box center [575, 249] width 24 height 15
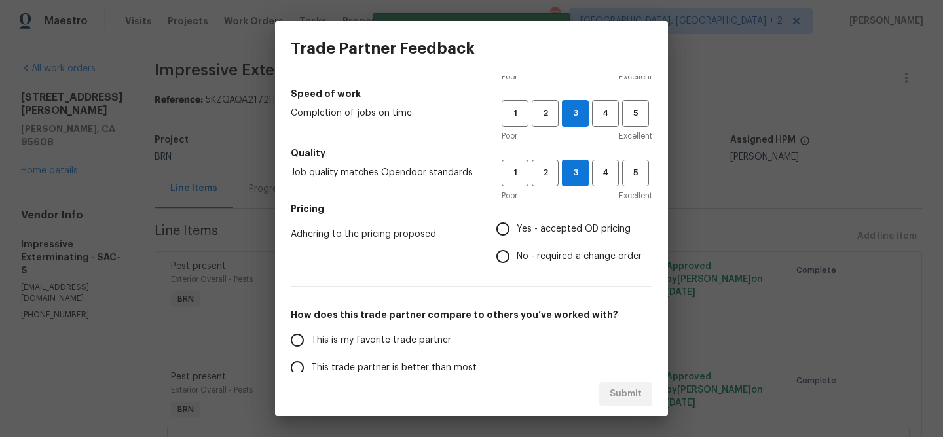
click at [528, 252] on span "No - required a change order" at bounding box center [578, 257] width 125 height 14
click at [516, 252] on input "No - required a change order" at bounding box center [502, 256] width 27 height 27
radio input "true"
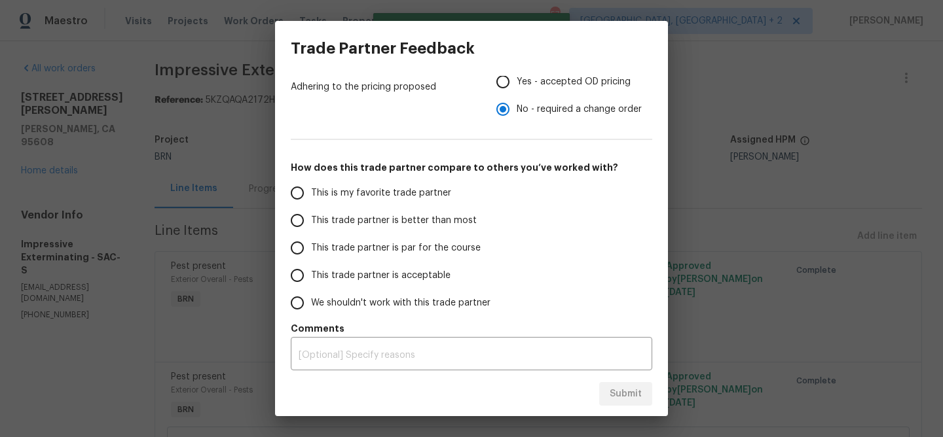
click at [376, 211] on label "This trade partner is better than most" at bounding box center [386, 220] width 207 height 27
click at [311, 211] on input "This trade partner is better than most" at bounding box center [296, 220] width 27 height 27
click at [615, 390] on span "Submit" at bounding box center [625, 394] width 32 height 16
radio input "true"
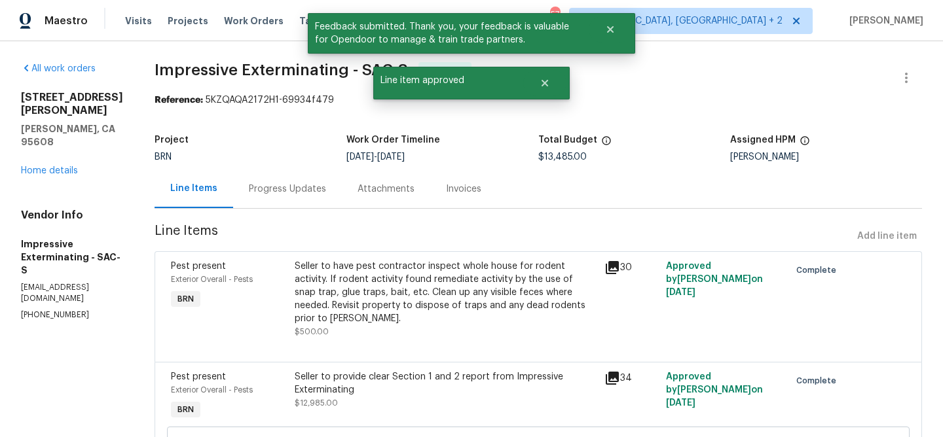
click at [298, 185] on div "Progress Updates" at bounding box center [287, 189] width 77 height 13
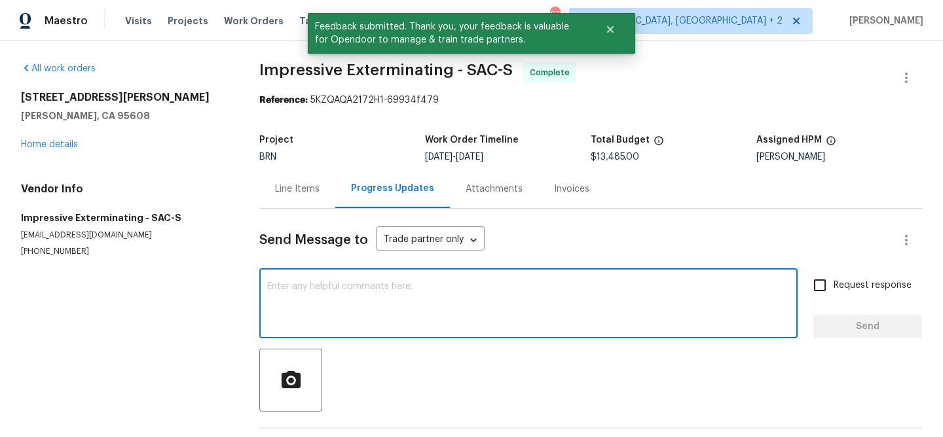
click at [323, 295] on textarea at bounding box center [528, 305] width 522 height 46
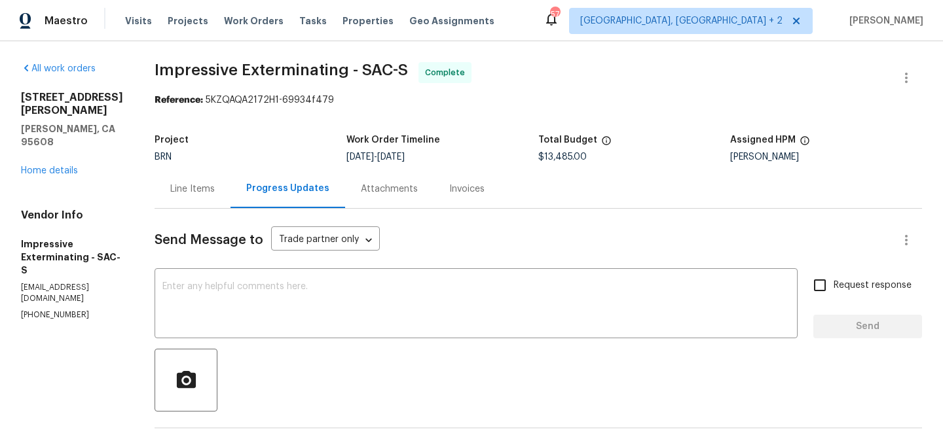
paste textarea "WO is approved, Please upload the invoice under the invoice section.Thanks"
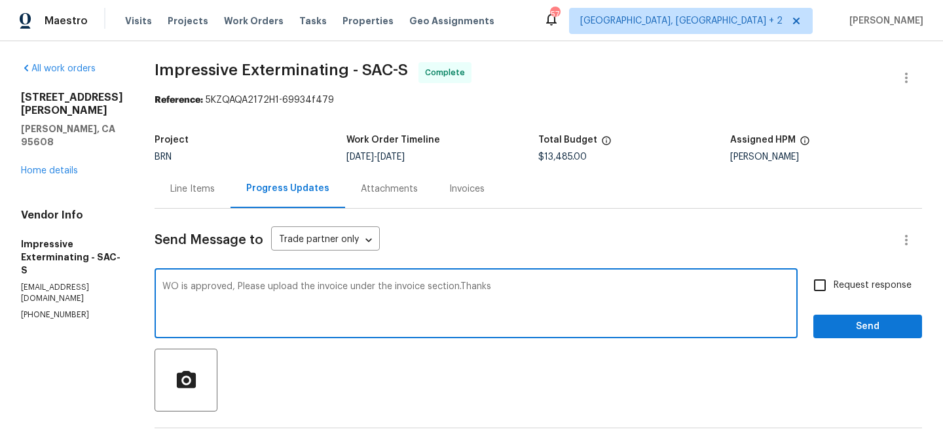
type textarea "WO is approved, Please upload the invoice under the invoice section.Thanks"
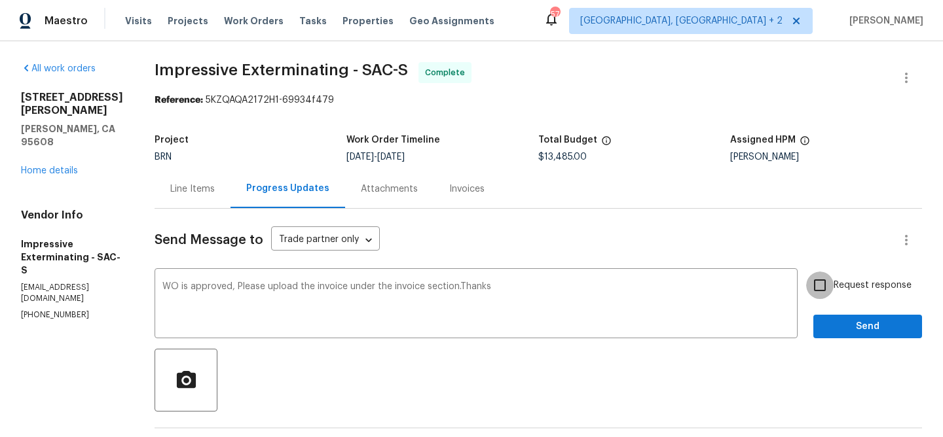
click at [829, 279] on input "Request response" at bounding box center [819, 285] width 27 height 27
checkbox input "true"
click at [846, 325] on span "Send" at bounding box center [867, 327] width 88 height 16
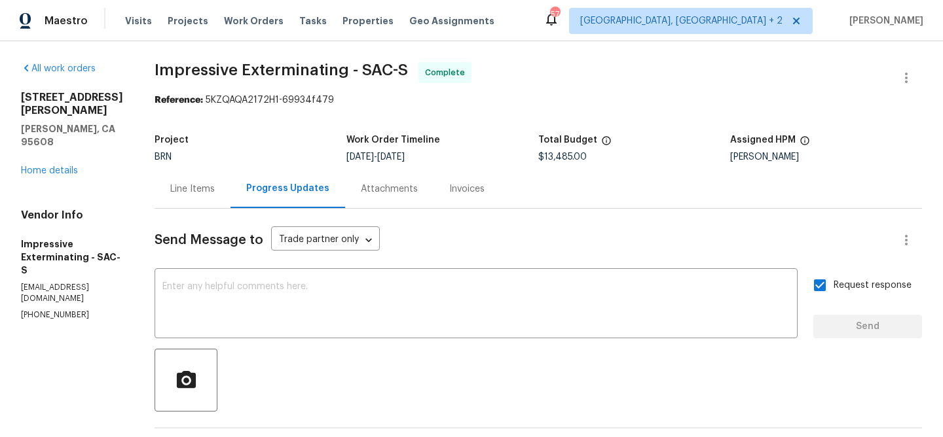
click at [470, 196] on div "Invoices" at bounding box center [466, 189] width 67 height 39
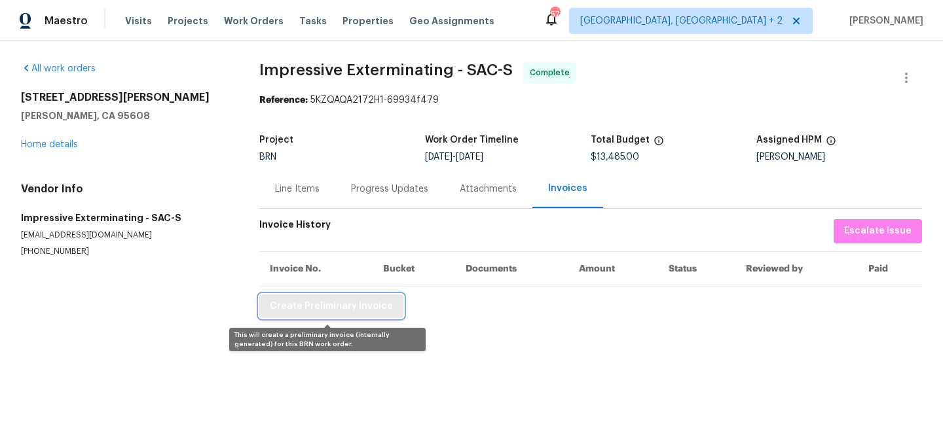
click at [329, 308] on span "Create Preliminary Invoice" at bounding box center [331, 306] width 123 height 16
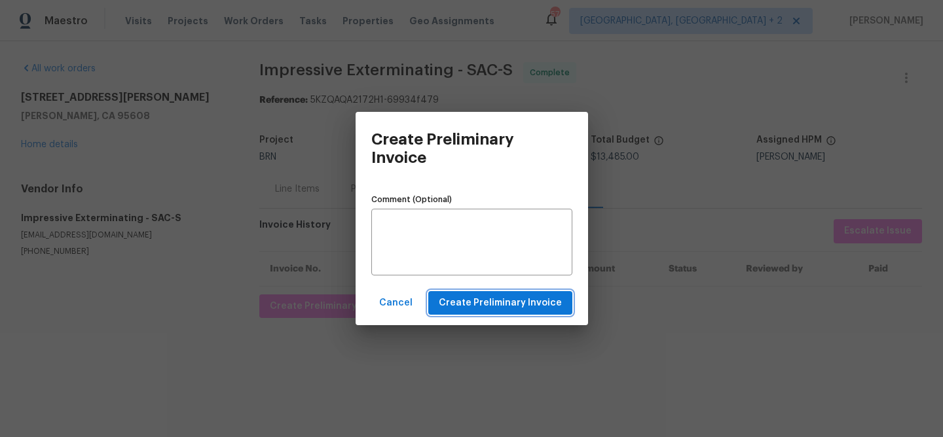
click at [509, 293] on button "Create Preliminary Invoice" at bounding box center [500, 303] width 144 height 24
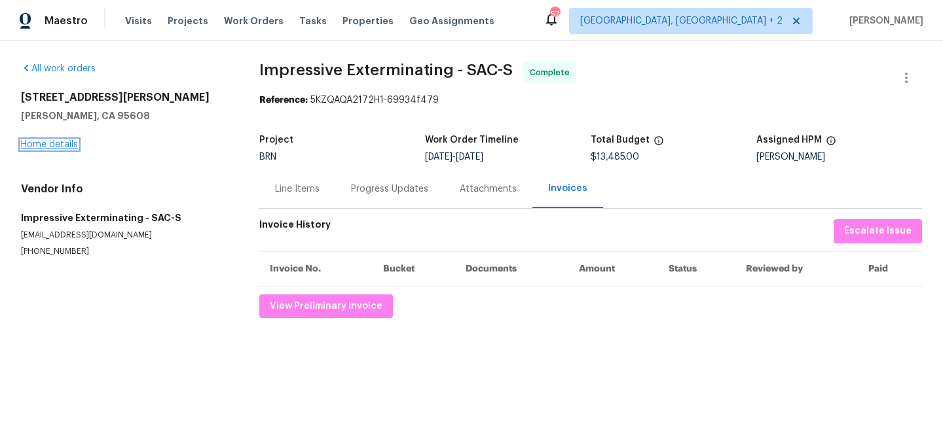
click at [52, 147] on link "Home details" at bounding box center [49, 144] width 57 height 9
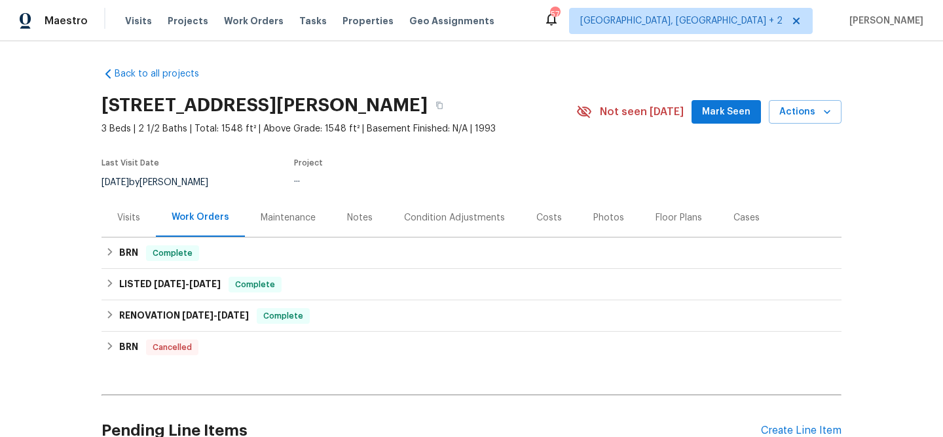
scroll to position [10, 0]
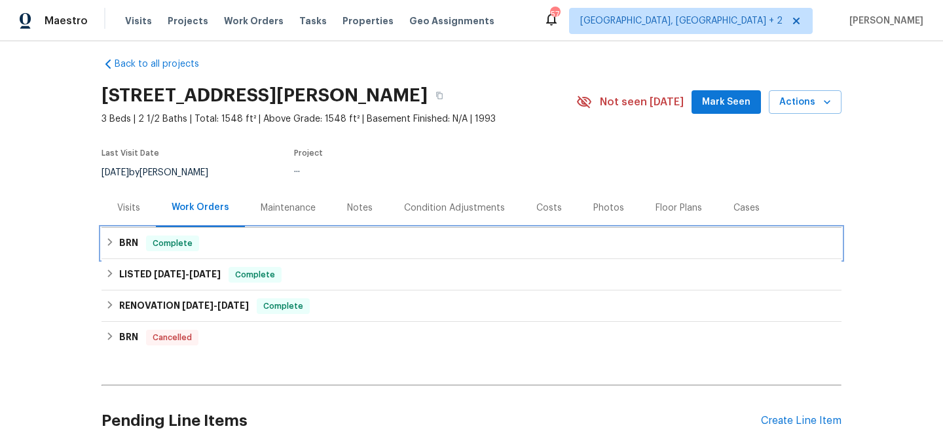
click at [144, 232] on div "BRN Complete" at bounding box center [471, 243] width 740 height 31
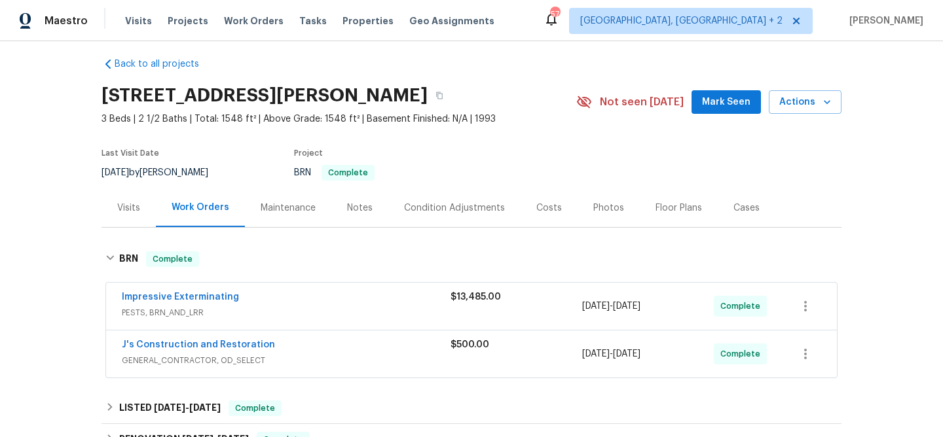
click at [153, 339] on span "J's Construction and Restoration" at bounding box center [198, 344] width 153 height 13
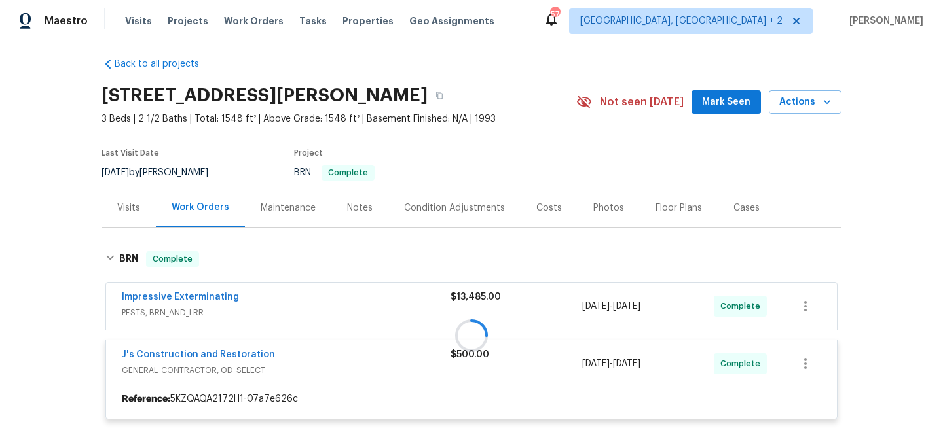
click at [147, 355] on div at bounding box center [471, 335] width 740 height 194
click at [154, 355] on link "J's Construction and Restoration" at bounding box center [198, 354] width 153 height 9
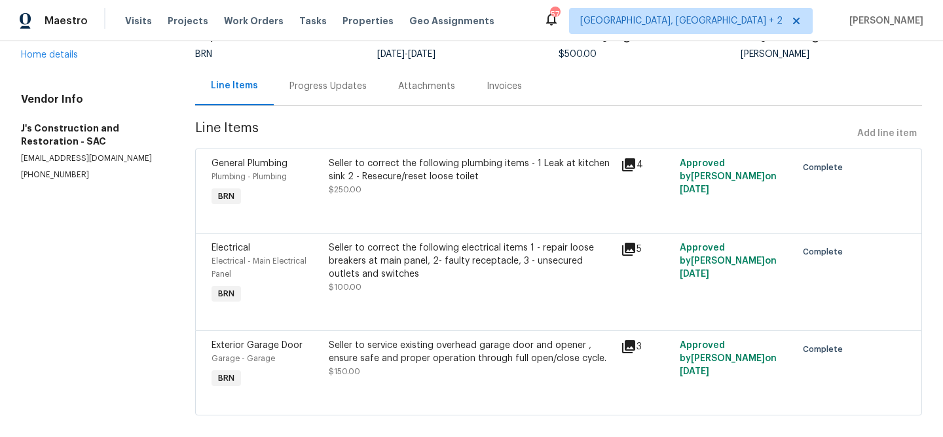
scroll to position [95, 0]
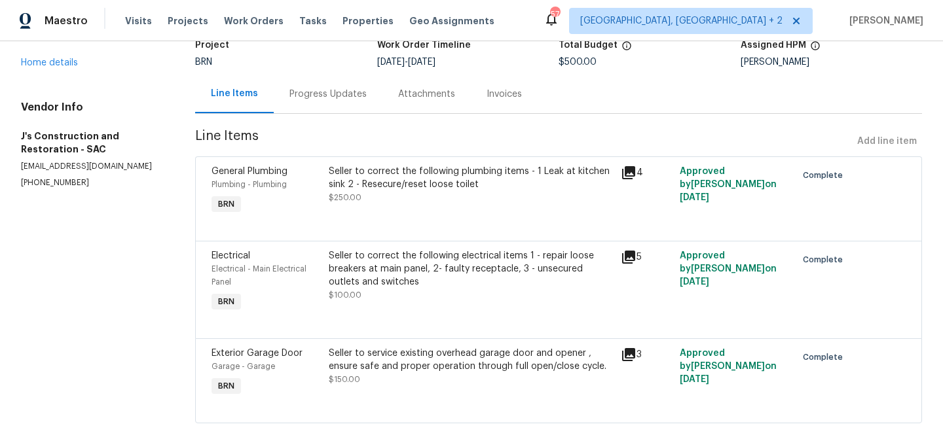
click at [405, 187] on div "Seller to correct the following plumbing items - 1 Leak at kitchen sink 2 - Res…" at bounding box center [471, 178] width 285 height 26
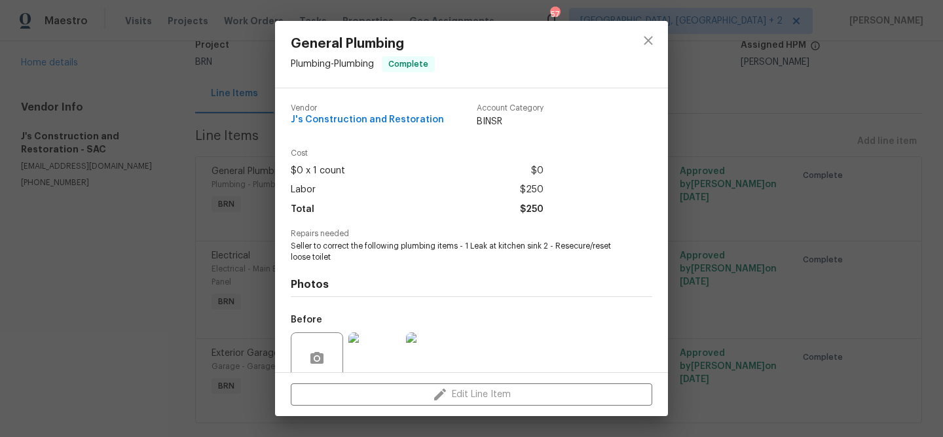
click at [316, 253] on span "Seller to correct the following plumbing items - 1 Leak at kitchen sink 2 - Res…" at bounding box center [453, 252] width 325 height 22
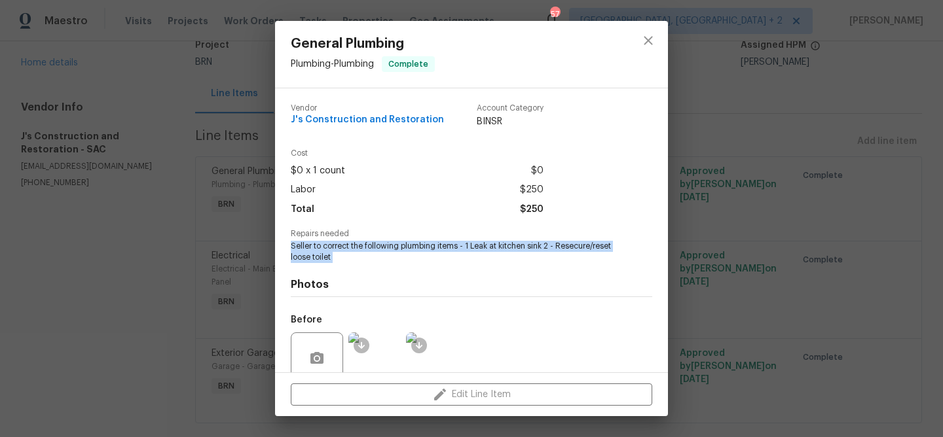
click at [316, 253] on span "Seller to correct the following plumbing items - 1 Leak at kitchen sink 2 - Res…" at bounding box center [453, 252] width 325 height 22
copy span "Seller to correct the following plumbing items - 1 Leak at kitchen sink 2 - Res…"
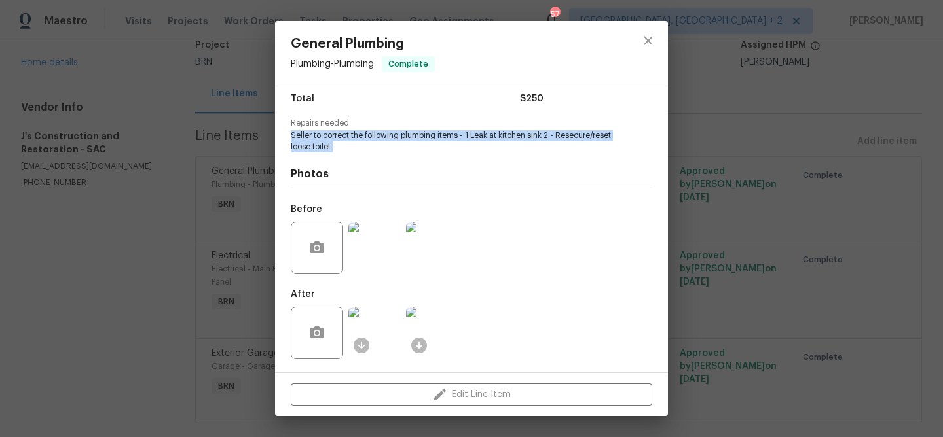
click at [378, 272] on img at bounding box center [374, 248] width 52 height 52
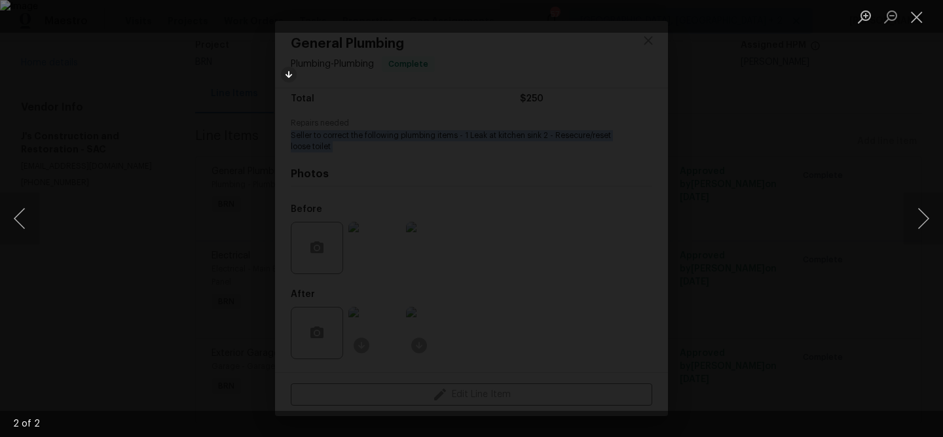
click at [115, 127] on div "Lightbox" at bounding box center [471, 218] width 943 height 437
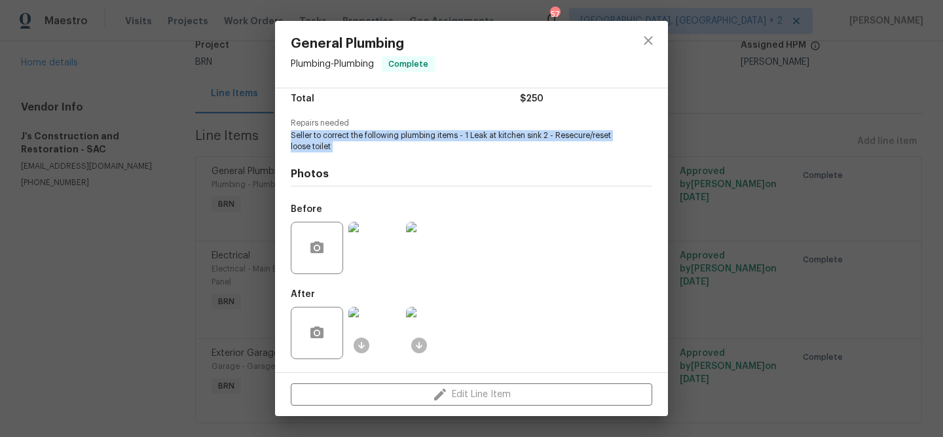
click at [388, 317] on img at bounding box center [374, 333] width 52 height 52
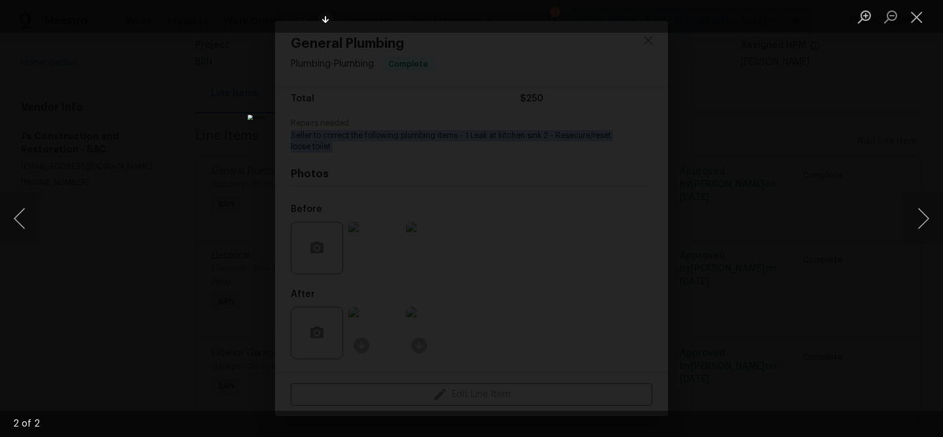
click at [181, 151] on div "Lightbox" at bounding box center [471, 218] width 943 height 437
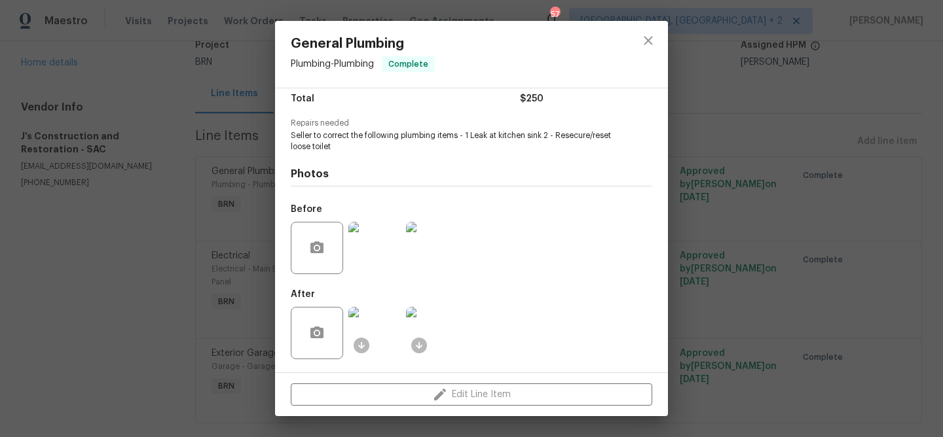
click at [167, 194] on div "General Plumbing Plumbing - Plumbing Complete Vendor J's Construction and Resto…" at bounding box center [471, 218] width 943 height 437
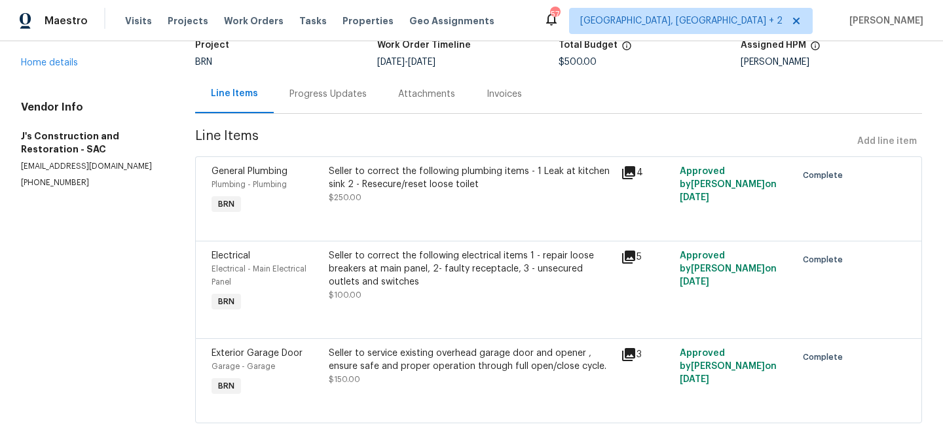
scroll to position [119, 0]
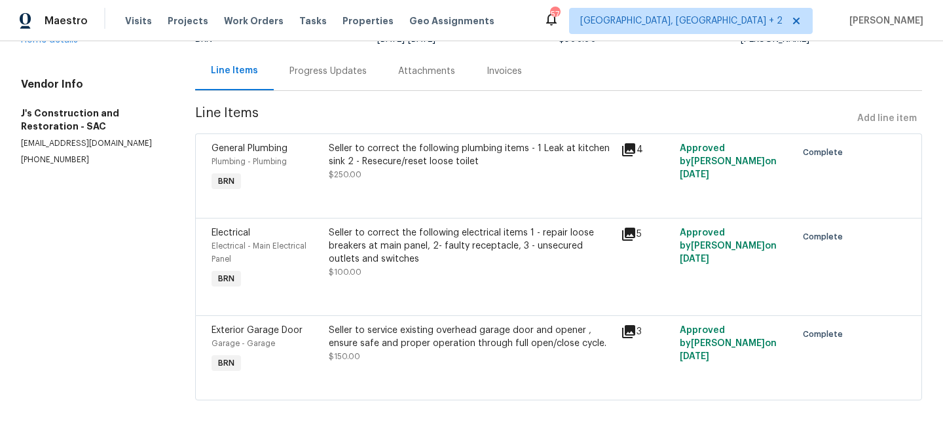
click at [396, 238] on div "Seller to correct the following electrical items 1 - repair loose breakers at m…" at bounding box center [471, 245] width 285 height 39
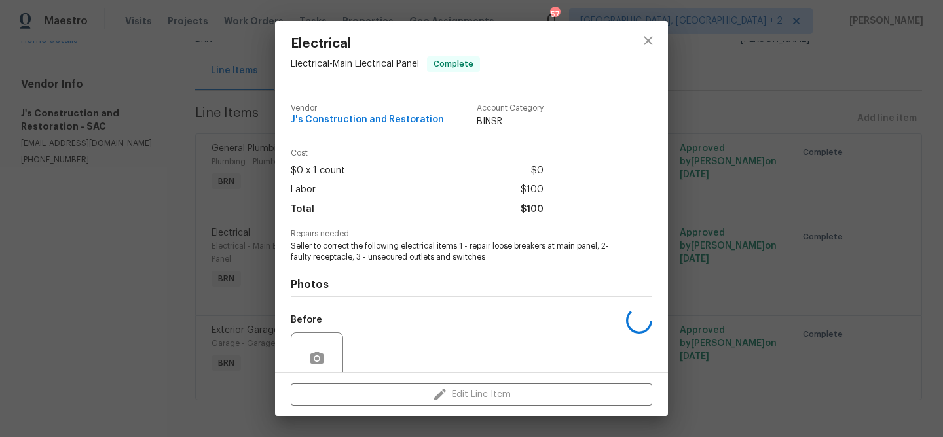
click at [357, 240] on div "Repairs needed Seller to correct the following electrical items 1 - repair loos…" at bounding box center [471, 246] width 361 height 33
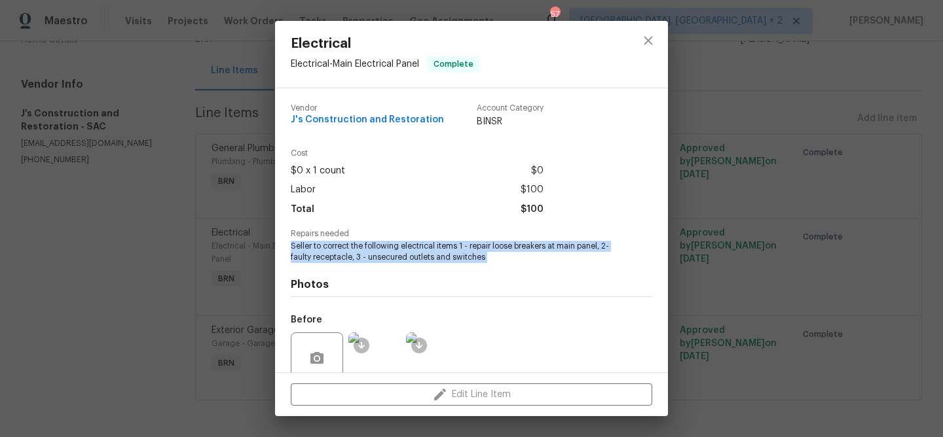
click at [357, 240] on div "Repairs needed Seller to correct the following electrical items 1 - repair loos…" at bounding box center [471, 246] width 361 height 33
copy span "Seller to correct the following electrical items 1 - repair loose breakers at m…"
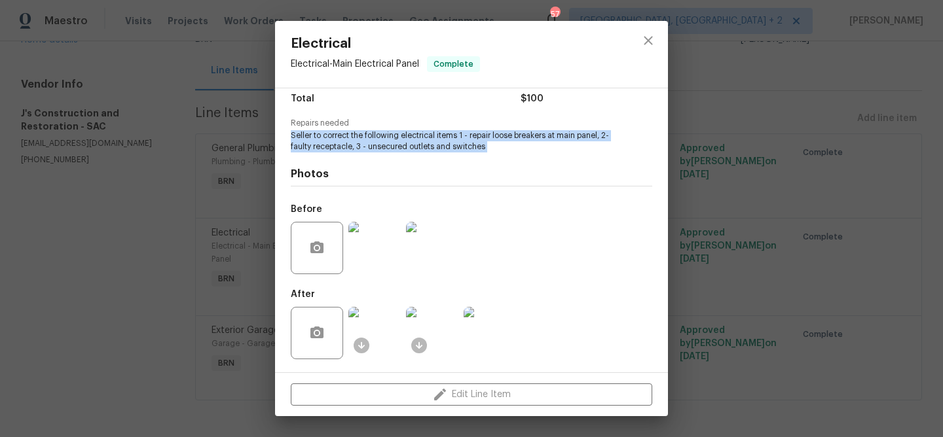
click at [389, 231] on img at bounding box center [374, 248] width 52 height 52
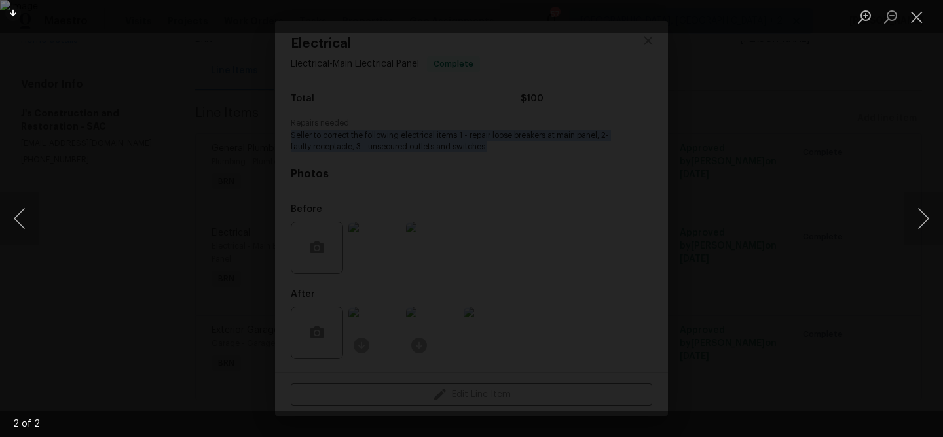
click at [85, 105] on div "Lightbox" at bounding box center [471, 218] width 943 height 437
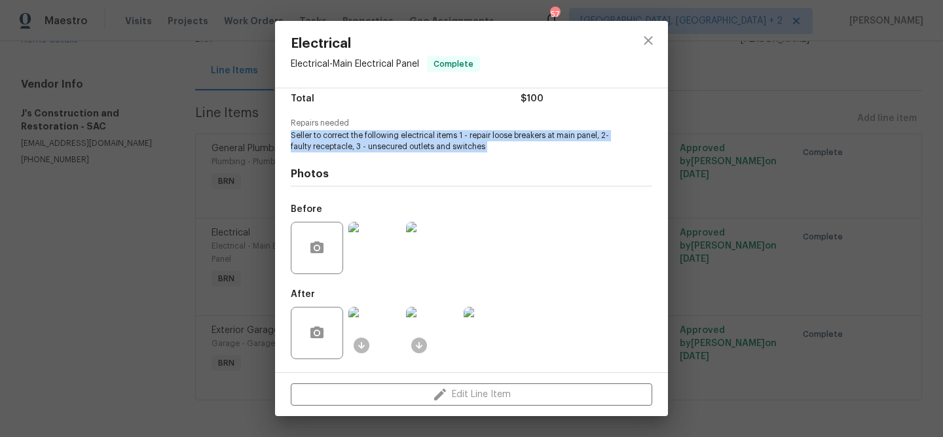
click at [391, 339] on img at bounding box center [374, 333] width 52 height 52
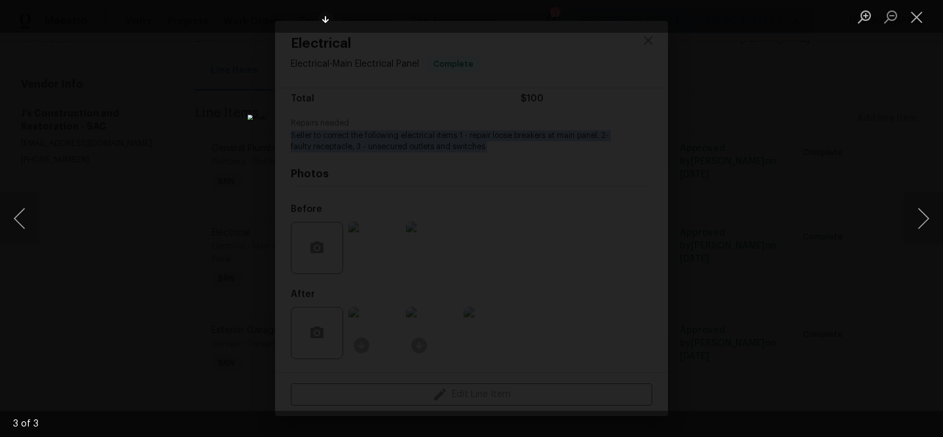
click at [145, 176] on div "Lightbox" at bounding box center [471, 218] width 943 height 437
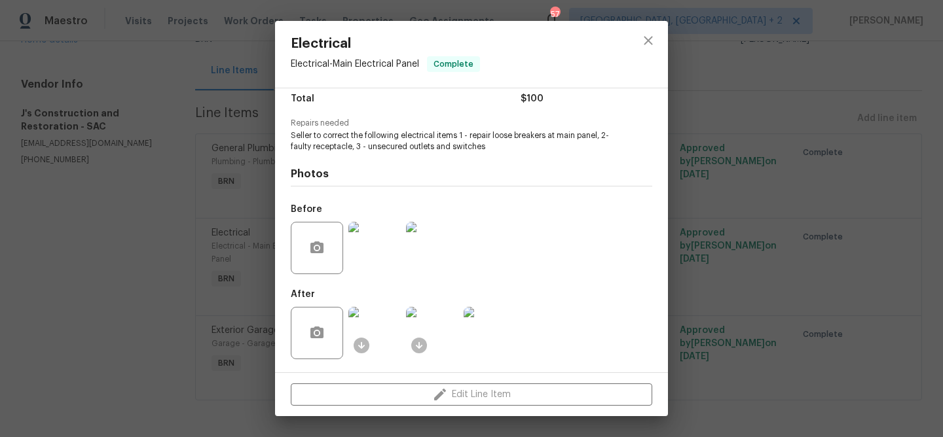
click at [158, 218] on div "Electrical Electrical - Main Electrical Panel Complete Vendor J's Construction …" at bounding box center [471, 218] width 943 height 437
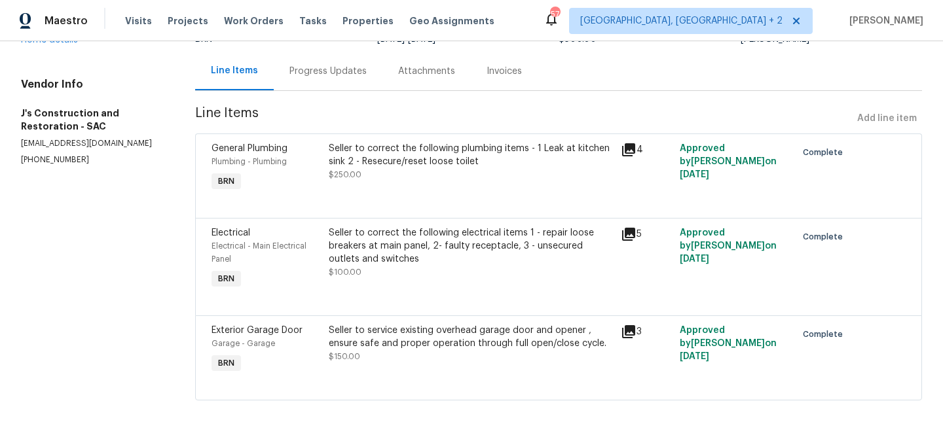
click at [389, 327] on div "Seller to service existing overhead garage door and opener , ensure safe and pr…" at bounding box center [471, 337] width 285 height 26
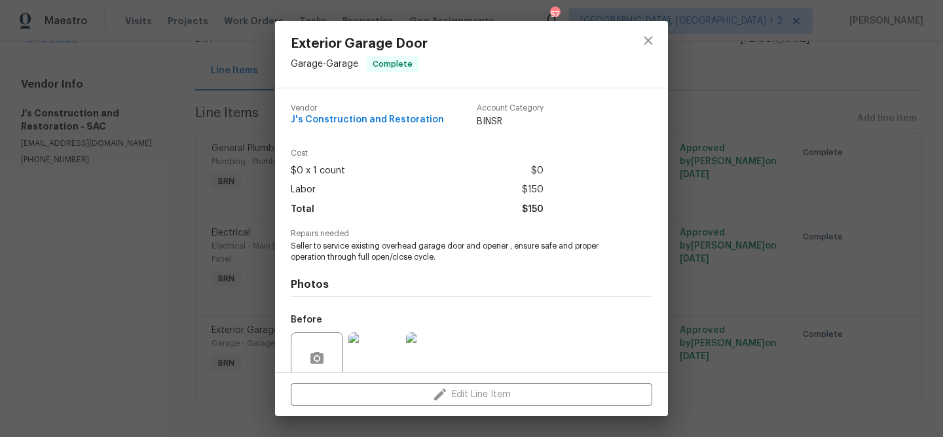
click at [328, 256] on span "Seller to service existing overhead garage door and opener , ensure safe and pr…" at bounding box center [453, 252] width 325 height 22
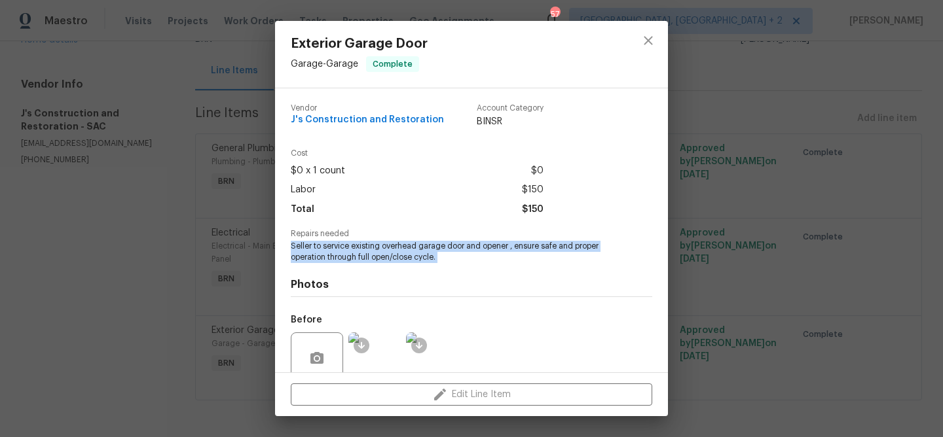
click at [328, 256] on span "Seller to service existing overhead garage door and opener , ensure safe and pr…" at bounding box center [453, 252] width 325 height 22
copy span "Seller to service existing overhead garage door and opener , ensure safe and pr…"
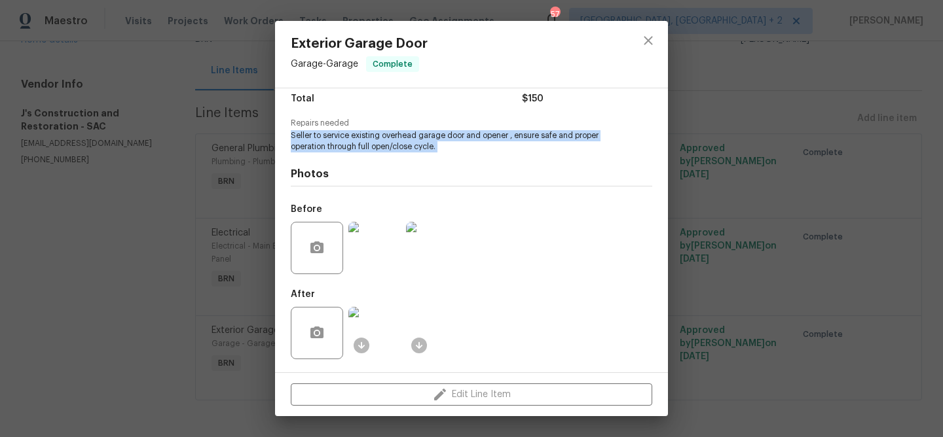
click at [368, 240] on img at bounding box center [374, 248] width 52 height 52
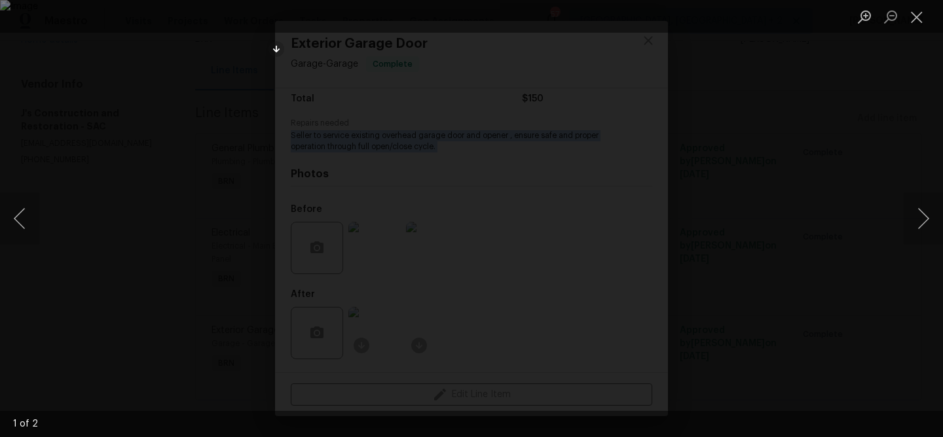
click at [115, 139] on div "Lightbox" at bounding box center [471, 218] width 943 height 437
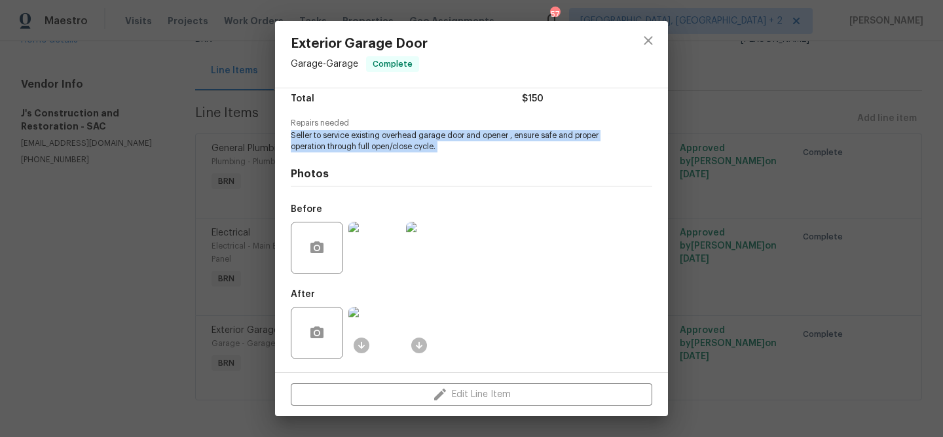
click at [369, 329] on img at bounding box center [374, 333] width 52 height 52
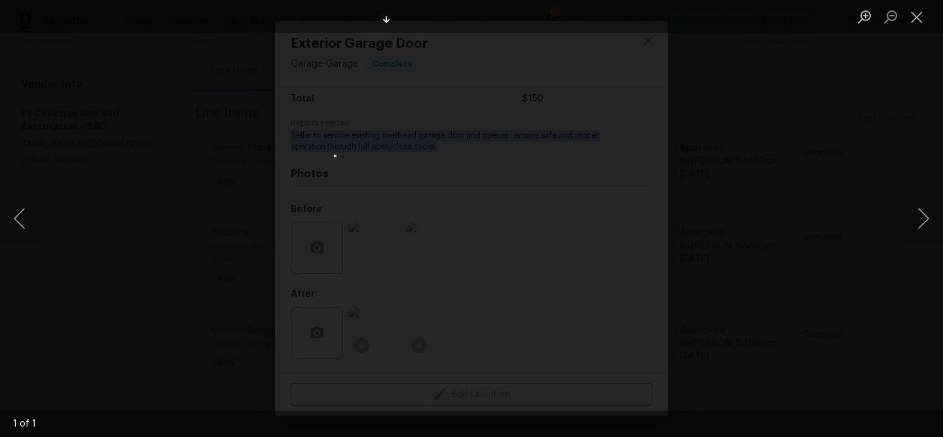
click at [143, 119] on div "Lightbox" at bounding box center [471, 218] width 943 height 437
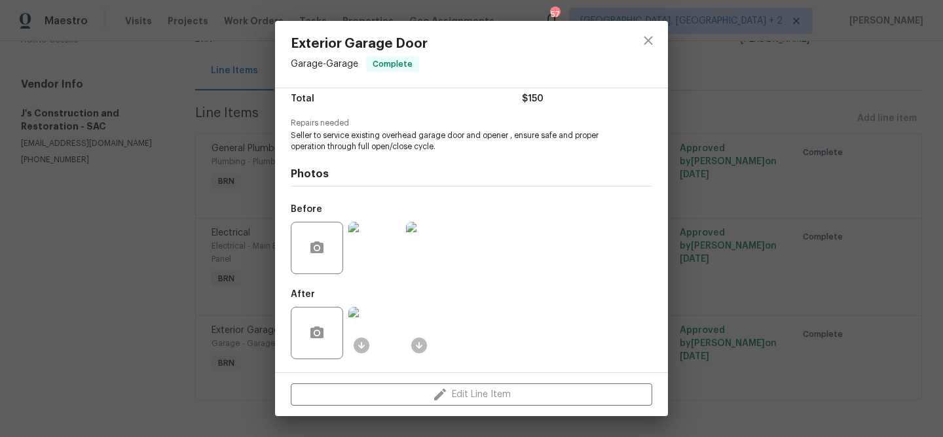
click at [270, 82] on div "Exterior Garage Door Garage - Garage Complete Vendor J's Construction and Resto…" at bounding box center [471, 218] width 943 height 437
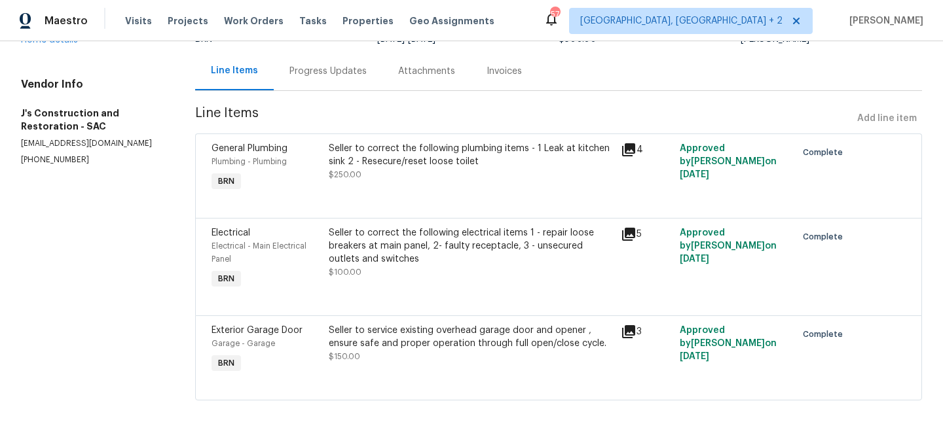
scroll to position [0, 0]
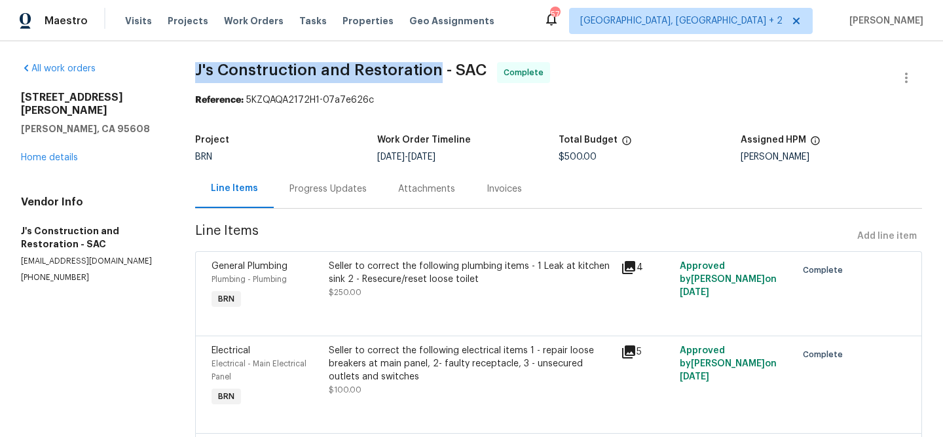
drag, startPoint x: 189, startPoint y: 70, endPoint x: 433, endPoint y: 79, distance: 244.3
click at [433, 79] on div "All work orders 2747 Compton Parc Ln Carmichael, CA 95608 Home details Vendor I…" at bounding box center [471, 298] width 943 height 514
copy span "J's Construction and Restoration"
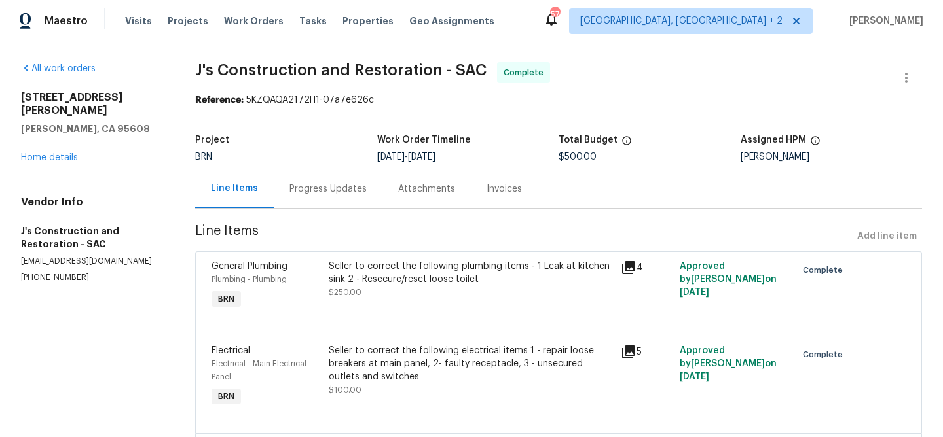
click at [499, 199] on div "Invoices" at bounding box center [504, 189] width 67 height 39
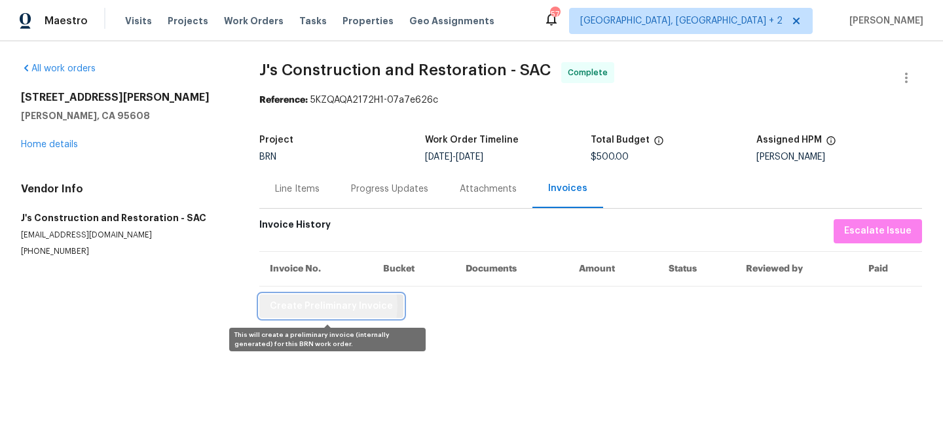
click at [323, 306] on span "Create Preliminary Invoice" at bounding box center [331, 306] width 123 height 16
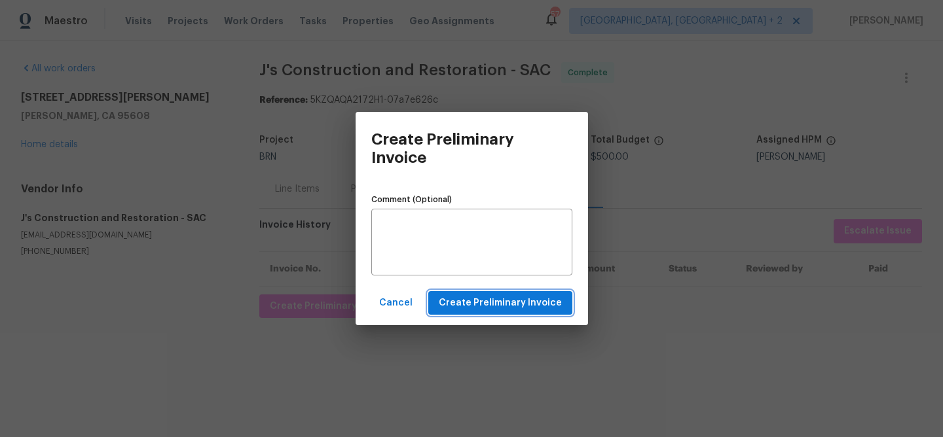
click at [497, 302] on span "Create Preliminary Invoice" at bounding box center [500, 303] width 123 height 16
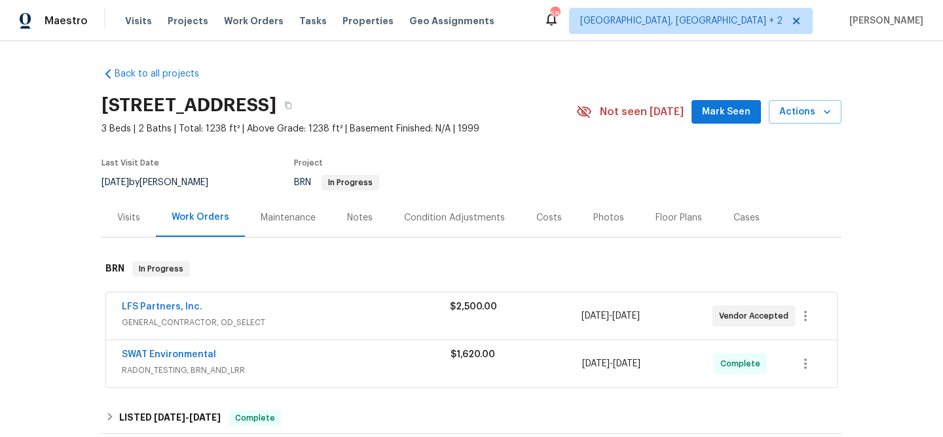
scroll to position [46, 0]
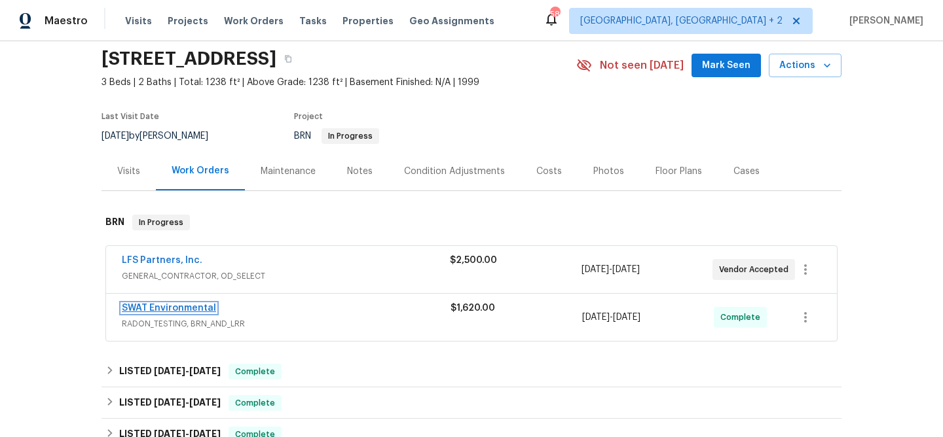
click at [164, 306] on link "SWAT Environmental" at bounding box center [169, 308] width 94 height 9
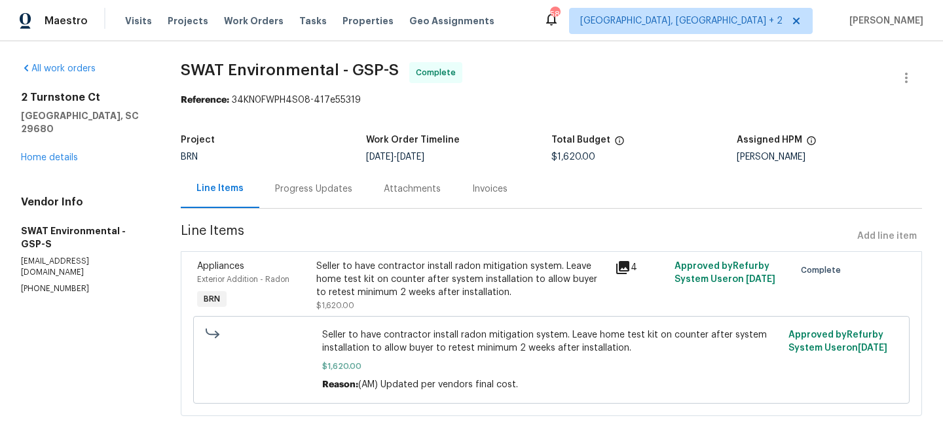
click at [351, 187] on div "Progress Updates" at bounding box center [313, 189] width 109 height 39
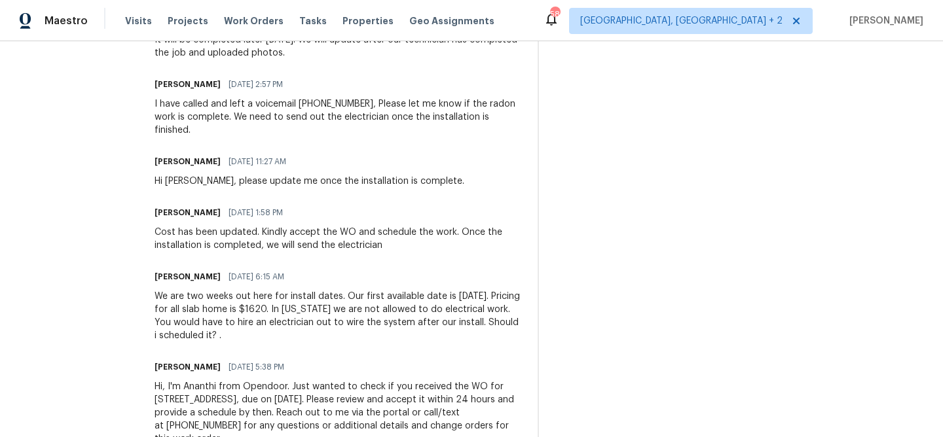
scroll to position [602, 0]
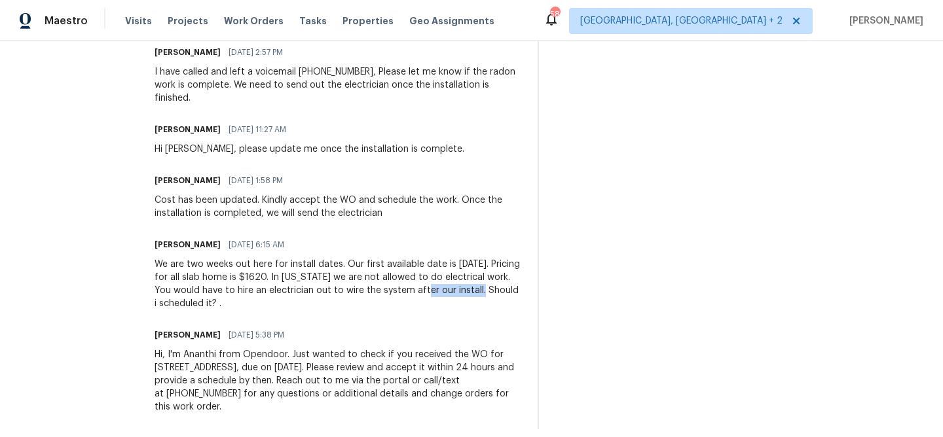
drag, startPoint x: 465, startPoint y: 276, endPoint x: 179, endPoint y: 287, distance: 286.3
click at [179, 287] on div "We are two weeks out here for install dates. Our first available date is [DATE]…" at bounding box center [337, 284] width 367 height 52
copy div "wire the system"
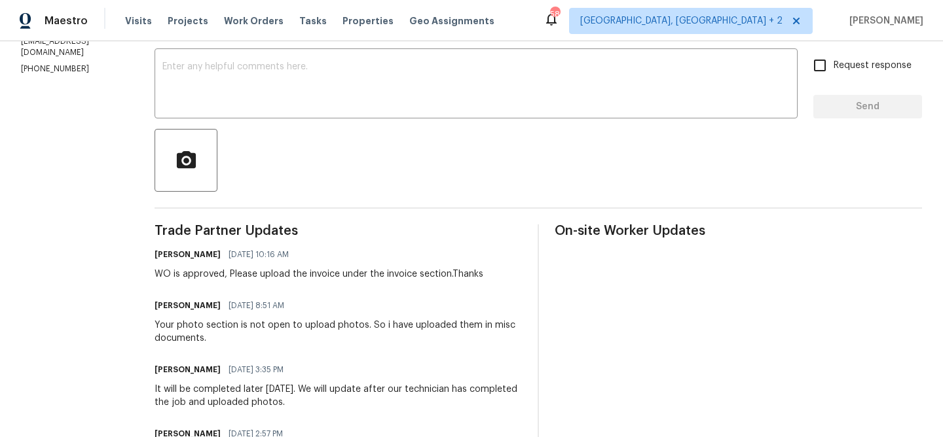
scroll to position [84, 0]
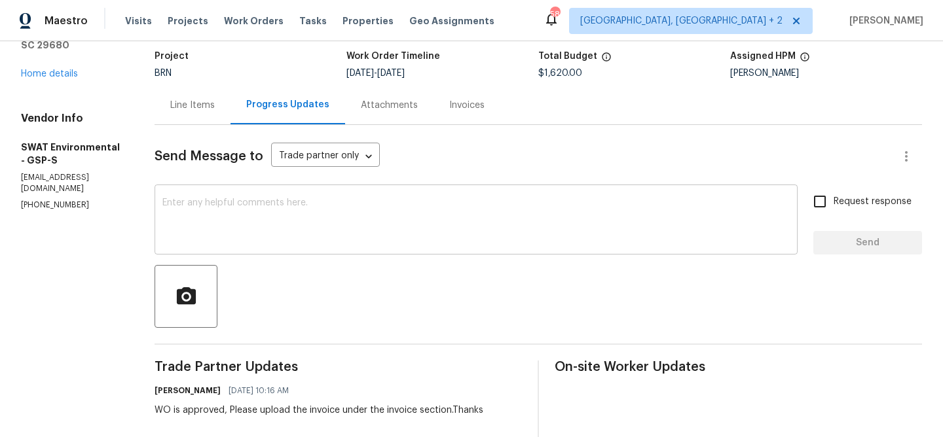
click at [225, 217] on textarea at bounding box center [475, 221] width 627 height 46
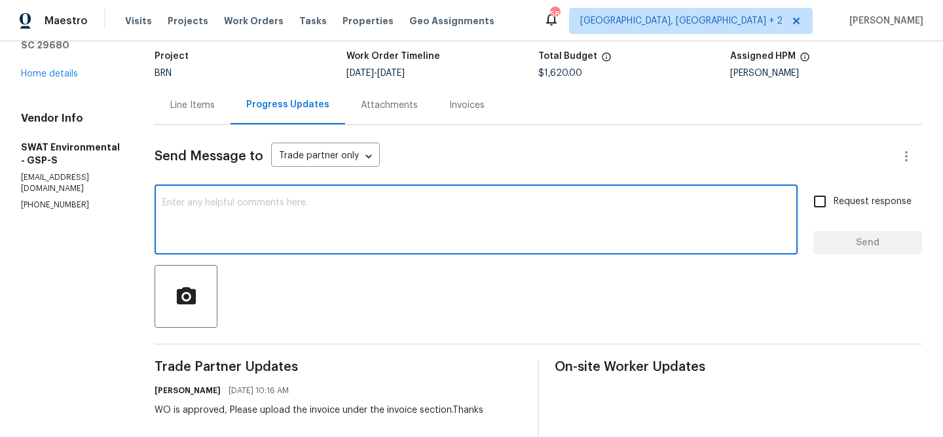
scroll to position [0, 0]
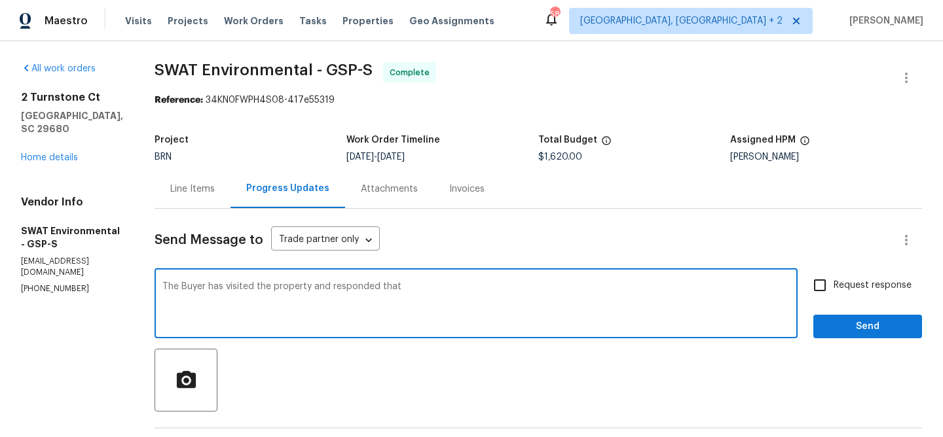
paste textarea "the end is completely open where leaves could easily fall in. The buyer is aski…"
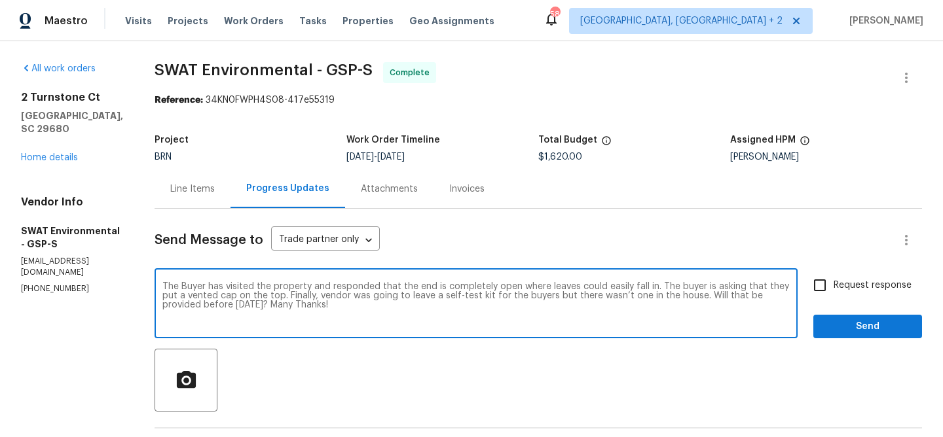
drag, startPoint x: 649, startPoint y: 287, endPoint x: 679, endPoint y: 314, distance: 40.8
click at [679, 314] on textarea "The Buyer has visited the property and responded that the end is completely ope…" at bounding box center [475, 305] width 627 height 46
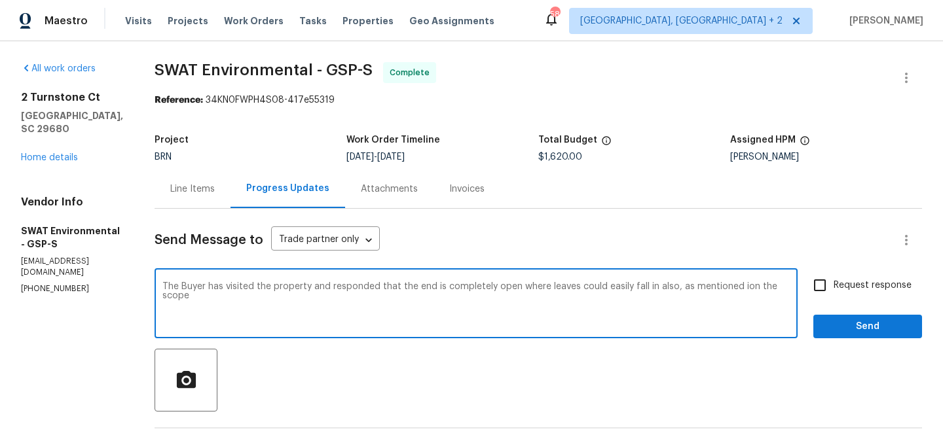
paste textarea "a self-test kit for the buyers"
click at [207, 298] on textarea "The Buyer has visited the property and responded that the end is completely ope…" at bounding box center [475, 305] width 627 height 46
click at [380, 298] on textarea "The Buyer has visited the property and responded that the end is completely ope…" at bounding box center [475, 305] width 627 height 46
paste textarea "put a vented cap on the top."
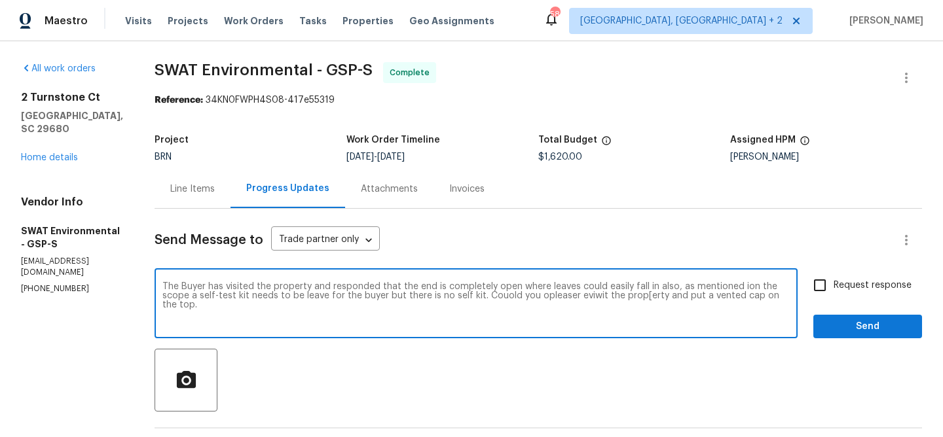
click at [333, 287] on textarea "The Buyer has visited the property and responded that the end is completely ope…" at bounding box center [475, 305] width 627 height 46
paste textarea "put a vented cap on the top."
type textarea "The Buyer has visited the property and responded that the end is completely ope…"
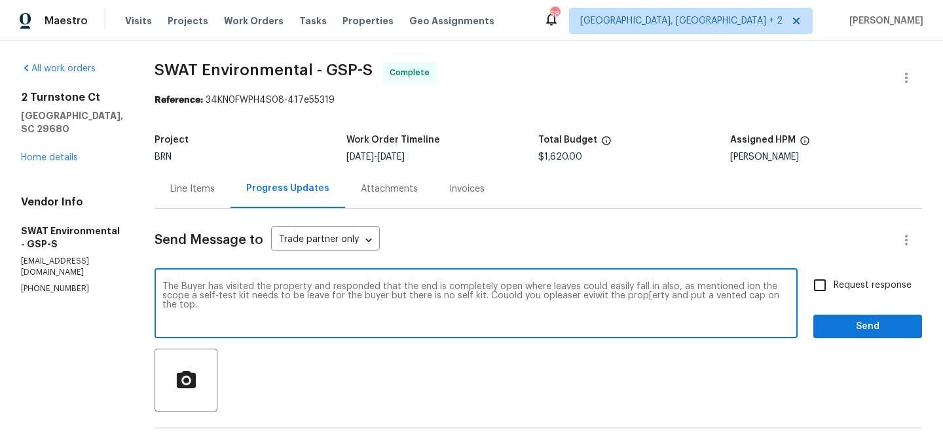
click at [314, 287] on textarea "The Buyer has visited the property and responded that the end is completely ope…" at bounding box center [475, 305] width 627 height 46
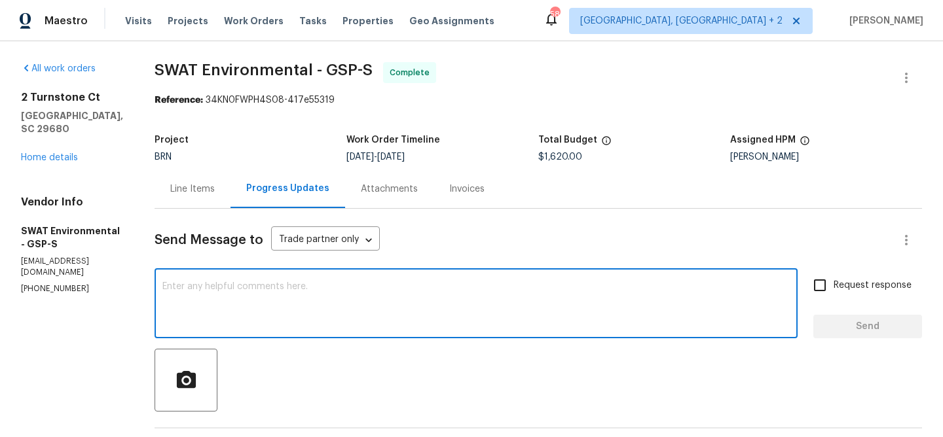
paste textarea "The Buyer visited the property and noted that the end is completely open, allow…"
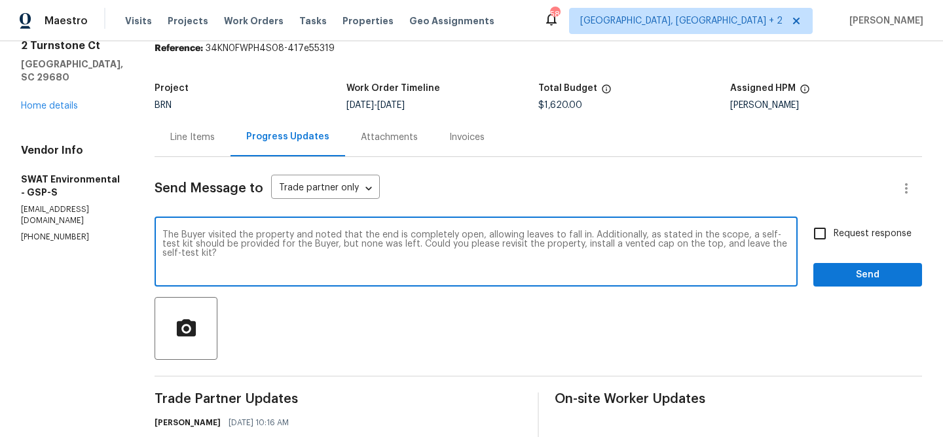
scroll to position [63, 0]
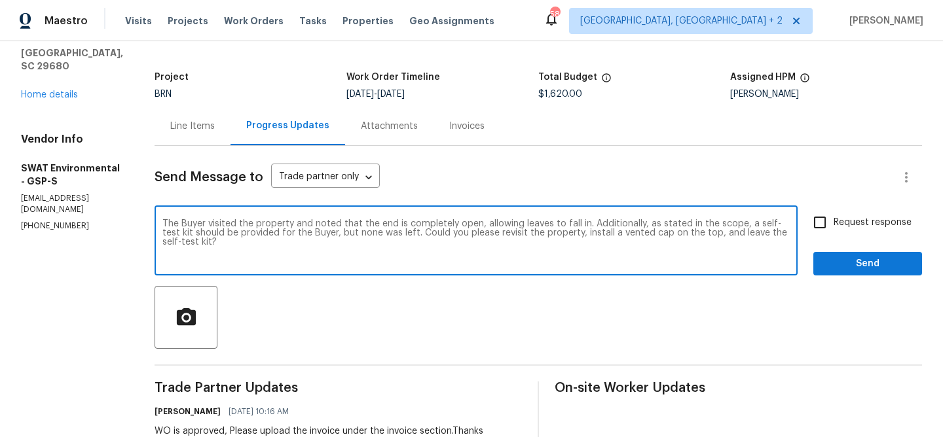
click at [213, 234] on textarea "The Buyer visited the property and noted that the end is completely open, allow…" at bounding box center [475, 242] width 627 height 46
click at [366, 244] on textarea "The Buyer visited the property and noted that the end is completely open, allow…" at bounding box center [475, 242] width 627 height 46
type textarea "The Buyer visited the property and noted that the end is completely open, allow…"
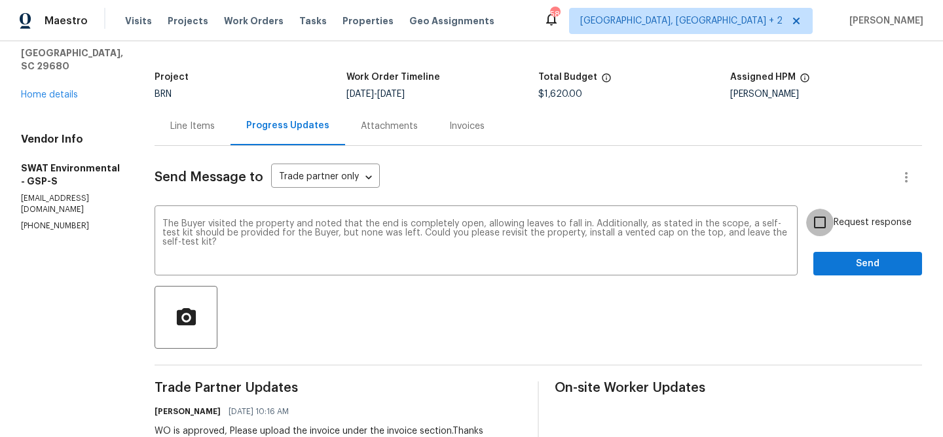
click at [822, 226] on input "Request response" at bounding box center [819, 222] width 27 height 27
checkbox input "true"
click at [829, 261] on span "Send" at bounding box center [867, 264] width 88 height 16
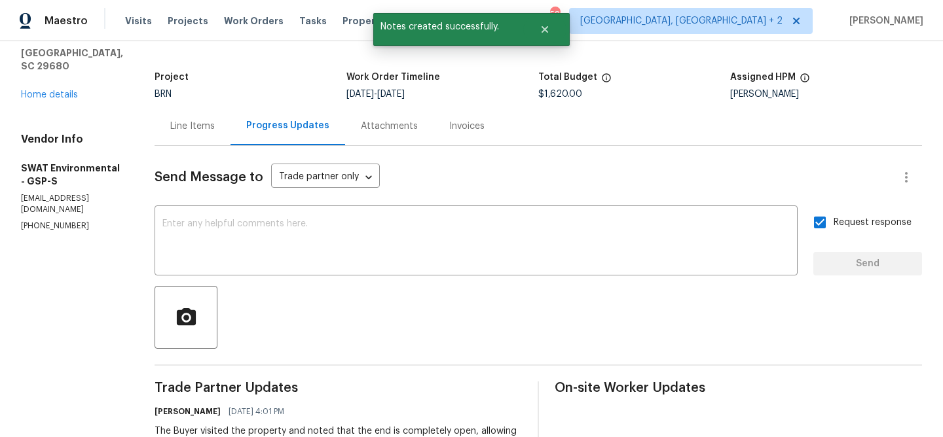
click at [54, 202] on p "[EMAIL_ADDRESS][DOMAIN_NAME]" at bounding box center [72, 204] width 102 height 22
copy p "[EMAIL_ADDRESS][DOMAIN_NAME]"
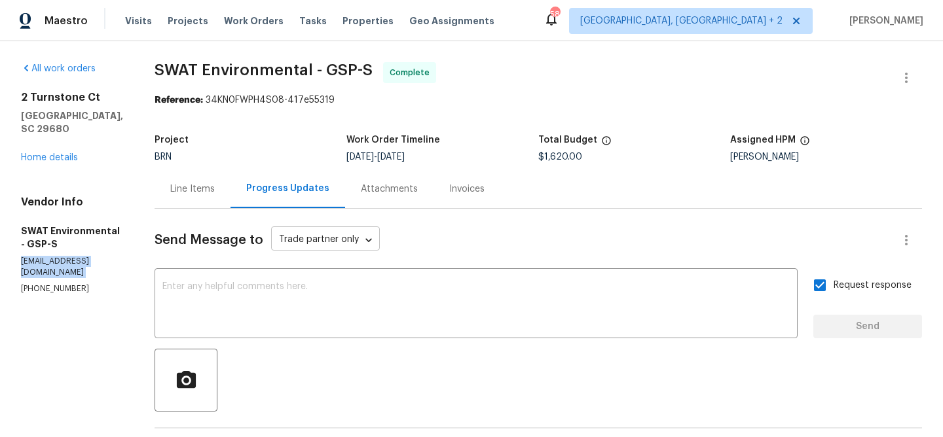
scroll to position [151, 0]
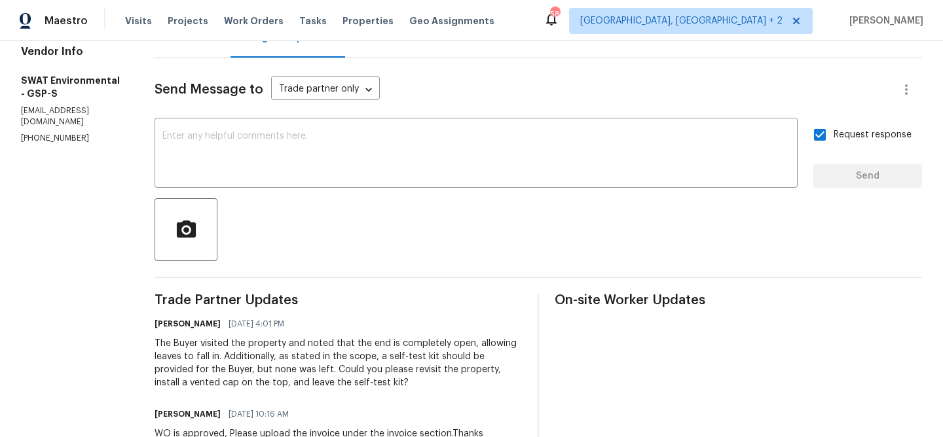
click at [230, 342] on div "The Buyer visited the property and noted that the end is completely open, allow…" at bounding box center [337, 363] width 367 height 52
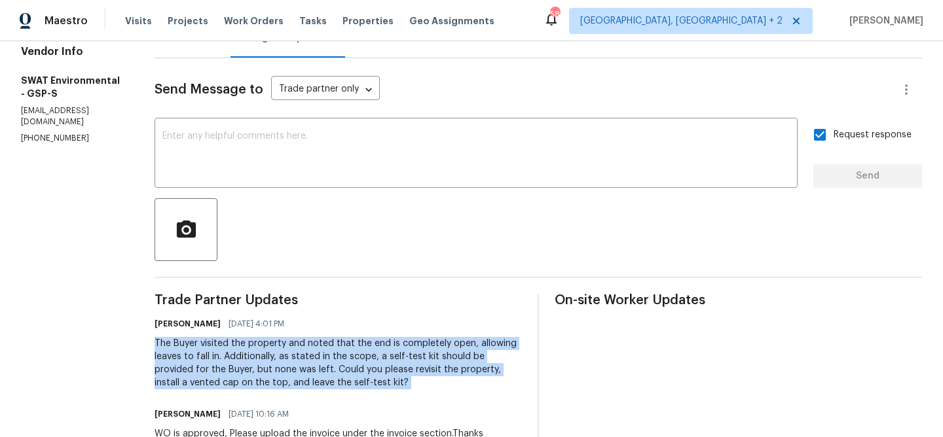
click at [230, 342] on div "The Buyer visited the property and noted that the end is completely open, allow…" at bounding box center [337, 363] width 367 height 52
copy div "The Buyer visited the property and noted that the end is completely open, allow…"
